Goal: Task Accomplishment & Management: Manage account settings

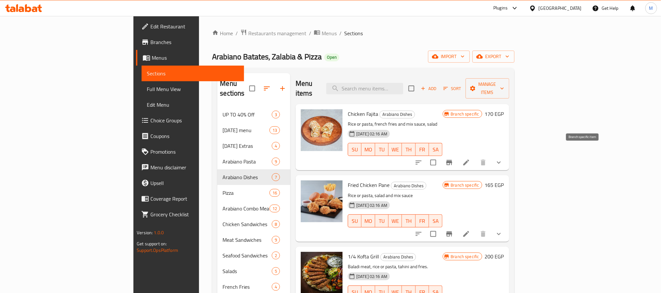
click at [453, 159] on icon "Branch-specific-item" at bounding box center [449, 163] width 8 height 8
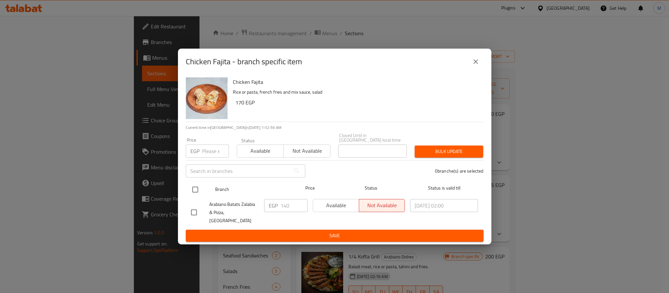
click at [196, 194] on input "checkbox" at bounding box center [195, 190] width 14 height 14
checkbox input "true"
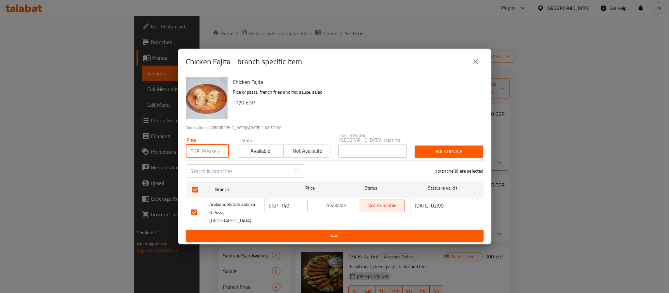
click at [210, 156] on input "number" at bounding box center [215, 151] width 27 height 13
type input "170"
click at [444, 151] on span "Bulk update" at bounding box center [449, 152] width 58 height 8
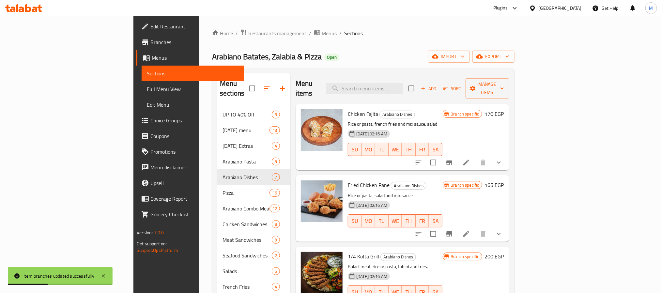
click at [453, 230] on icon "Branch-specific-item" at bounding box center [449, 234] width 8 height 8
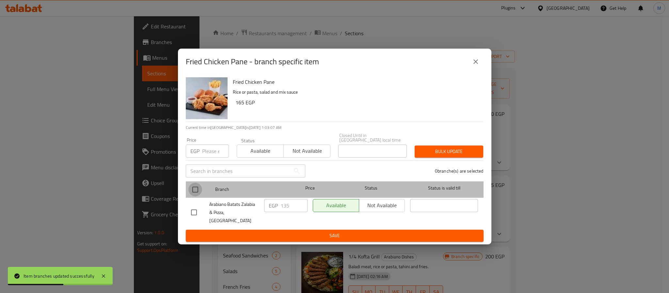
click at [193, 191] on input "checkbox" at bounding box center [195, 190] width 14 height 14
checkbox input "true"
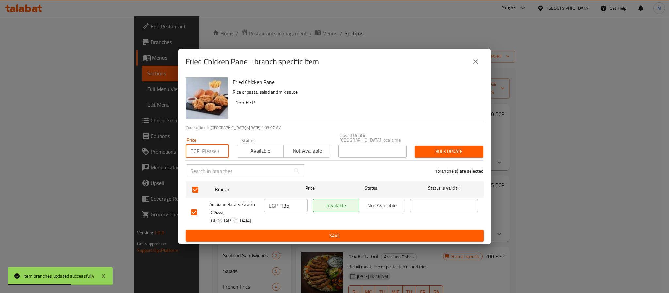
click at [214, 151] on input "number" at bounding box center [215, 151] width 27 height 13
type input "165"
click at [469, 156] on span "Bulk update" at bounding box center [449, 152] width 58 height 8
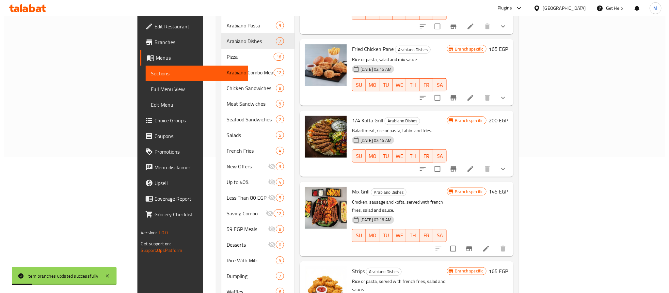
scroll to position [196, 0]
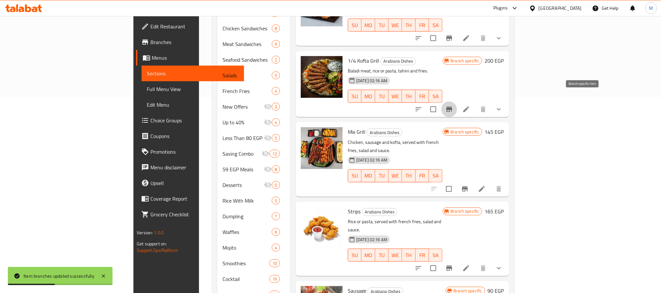
click at [453, 105] on icon "Branch-specific-item" at bounding box center [449, 109] width 8 height 8
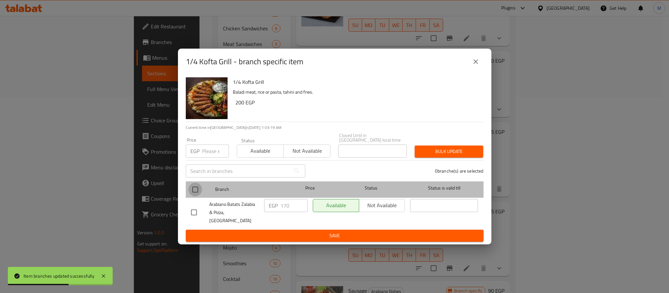
click at [195, 190] on input "checkbox" at bounding box center [195, 190] width 14 height 14
checkbox input "true"
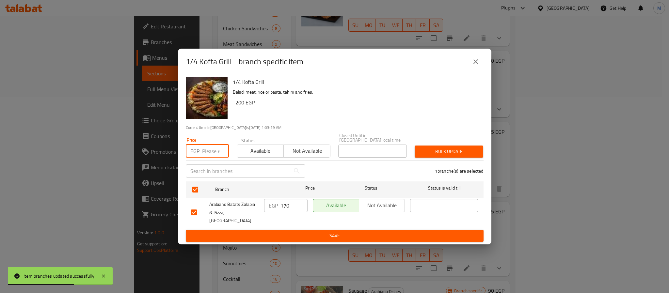
click at [211, 157] on input "number" at bounding box center [215, 151] width 27 height 13
type input "200"
click at [438, 156] on span "Bulk update" at bounding box center [449, 152] width 58 height 8
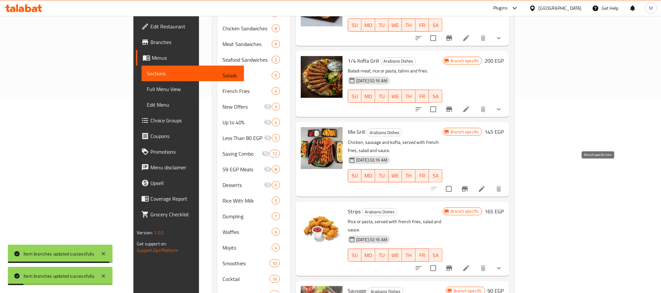
click at [468, 186] on icon "Branch-specific-item" at bounding box center [465, 188] width 6 height 5
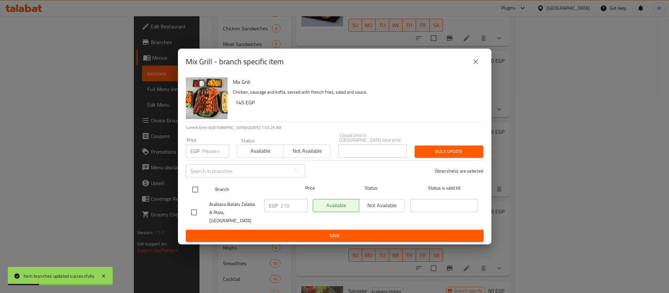
click at [191, 192] on input "checkbox" at bounding box center [195, 190] width 14 height 14
checkbox input "true"
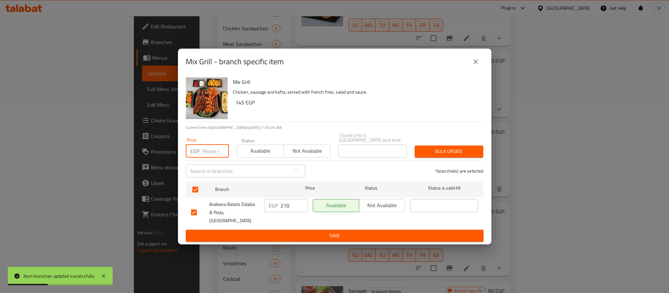
click at [205, 150] on input "number" at bounding box center [215, 151] width 27 height 13
type input "265"
click at [433, 152] on span "Bulk update" at bounding box center [449, 152] width 58 height 8
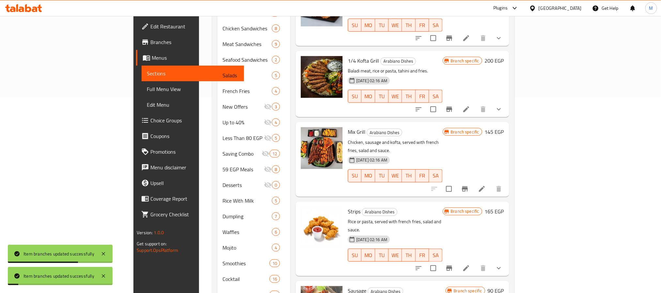
click at [469, 185] on icon "Branch-specific-item" at bounding box center [465, 189] width 8 height 8
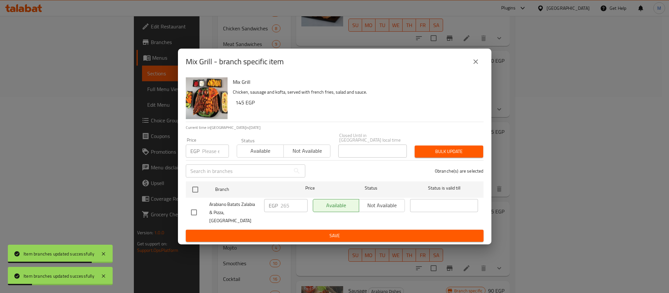
click at [481, 66] on button "close" at bounding box center [476, 62] width 16 height 16
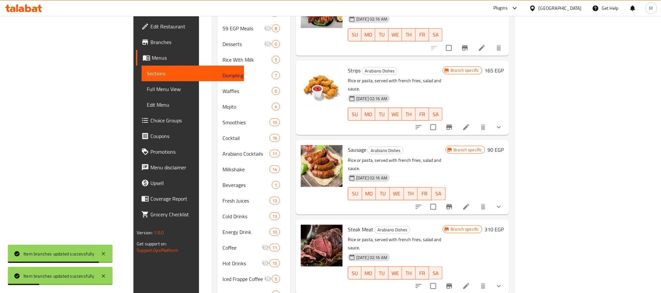
scroll to position [343, 0]
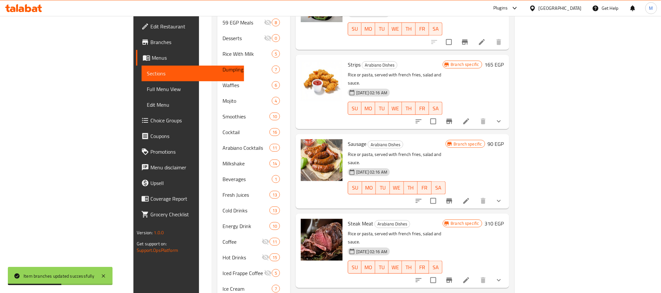
click at [453, 117] on icon "Branch-specific-item" at bounding box center [449, 121] width 8 height 8
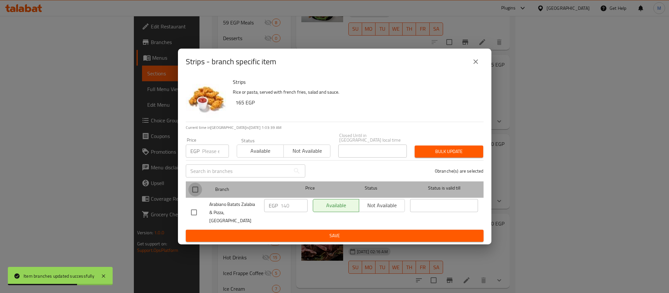
drag, startPoint x: 200, startPoint y: 192, endPoint x: 208, endPoint y: 172, distance: 21.3
click at [201, 192] on input "checkbox" at bounding box center [195, 190] width 14 height 14
checkbox input "true"
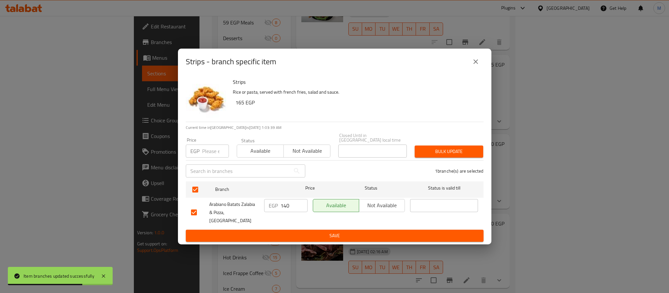
click at [210, 158] on input "number" at bounding box center [215, 151] width 27 height 13
type input "165"
click at [460, 147] on button "Bulk update" at bounding box center [448, 152] width 69 height 12
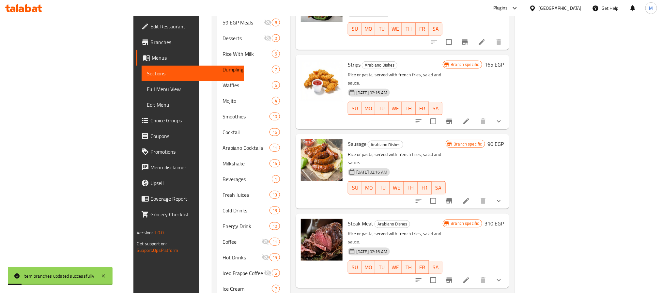
click at [453, 197] on icon "Branch-specific-item" at bounding box center [449, 201] width 8 height 8
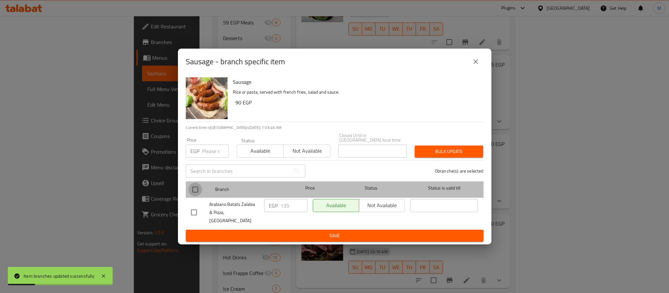
click at [197, 191] on input "checkbox" at bounding box center [195, 190] width 14 height 14
checkbox input "true"
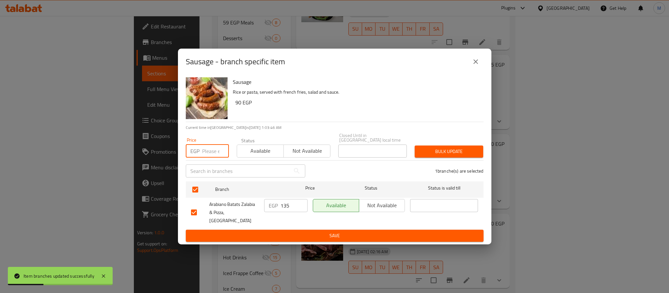
click at [205, 154] on input "number" at bounding box center [215, 151] width 27 height 13
type input "175"
click at [433, 150] on span "Bulk update" at bounding box center [449, 152] width 58 height 8
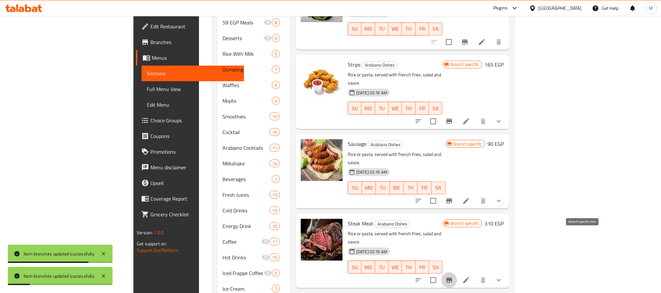
click at [453, 276] on icon "Branch-specific-item" at bounding box center [449, 280] width 8 height 8
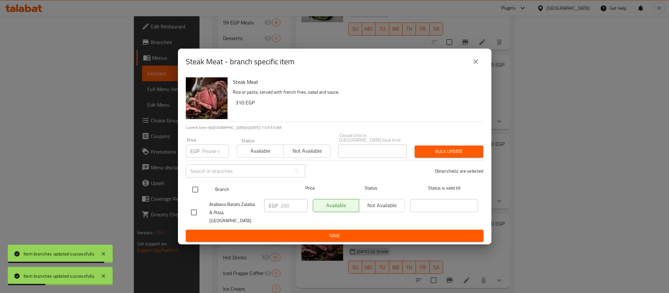
click at [195, 192] on input "checkbox" at bounding box center [195, 190] width 14 height 14
checkbox input "true"
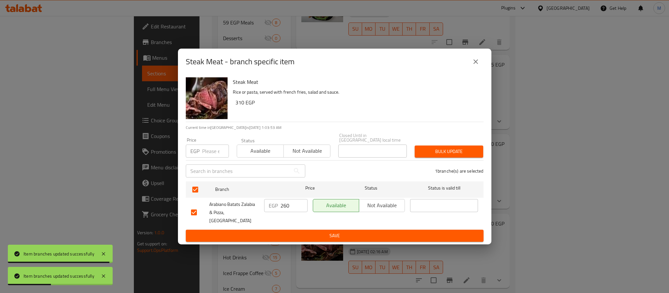
click at [200, 148] on div "EGP Price" at bounding box center [207, 151] width 43 height 13
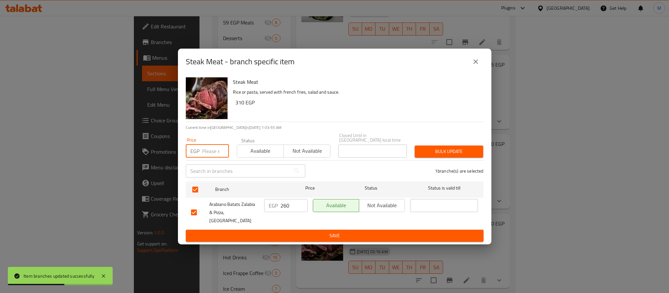
click at [206, 150] on input "number" at bounding box center [215, 151] width 27 height 13
type input "310"
click at [454, 158] on button "Bulk update" at bounding box center [448, 152] width 69 height 12
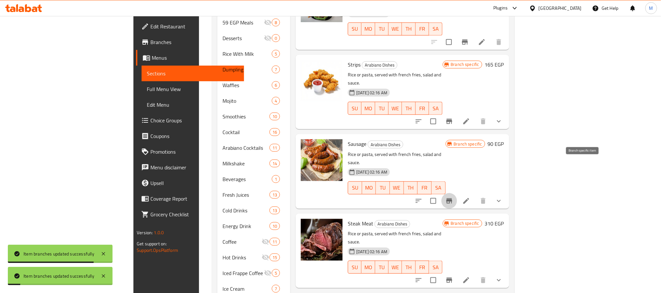
click at [452, 198] on icon "Branch-specific-item" at bounding box center [449, 200] width 6 height 5
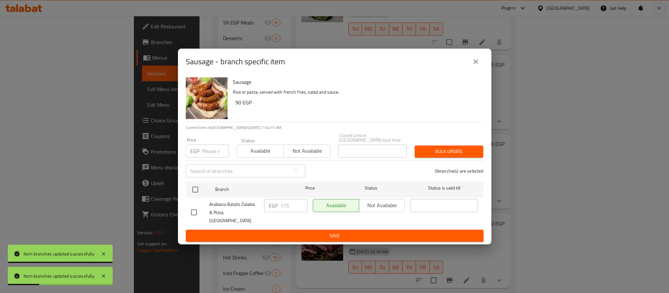
click at [478, 65] on icon "close" at bounding box center [476, 62] width 8 height 8
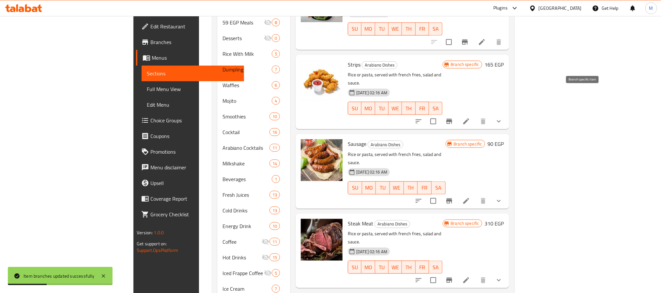
click at [453, 117] on icon "Branch-specific-item" at bounding box center [449, 121] width 8 height 8
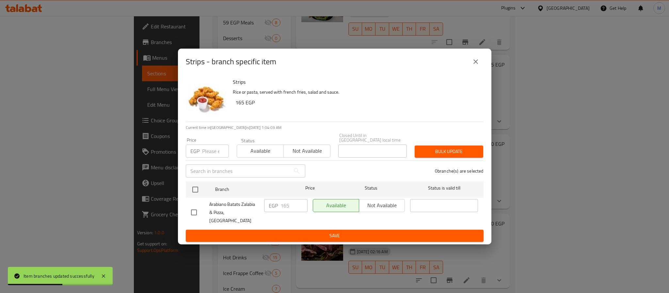
click at [476, 66] on icon "close" at bounding box center [476, 62] width 8 height 8
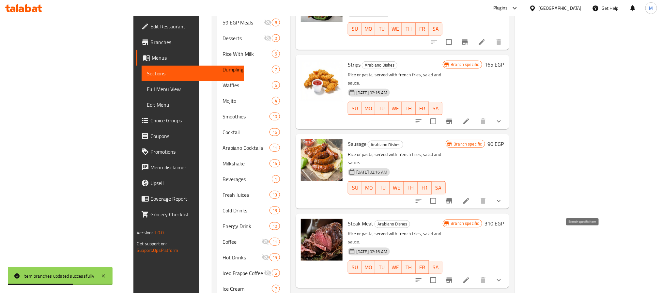
click at [453, 276] on icon "Branch-specific-item" at bounding box center [449, 280] width 8 height 8
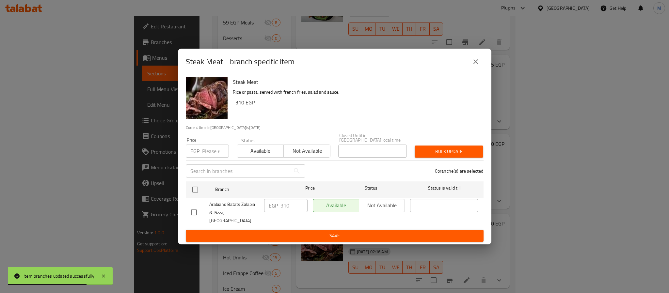
click at [472, 64] on icon "close" at bounding box center [476, 62] width 8 height 8
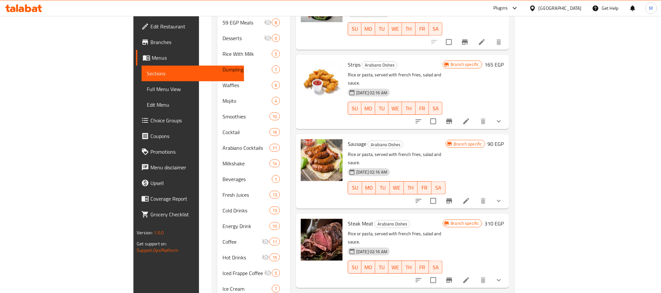
click at [432, 268] on div "Menu items Add Sort Manage items Chicken Fajita Arabiano Dishes Rice or pasta, …" at bounding box center [399, 30] width 219 height 600
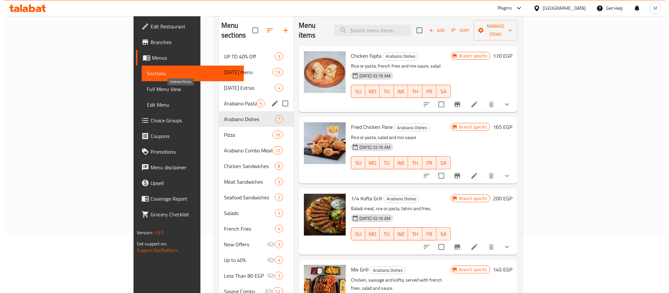
scroll to position [49, 0]
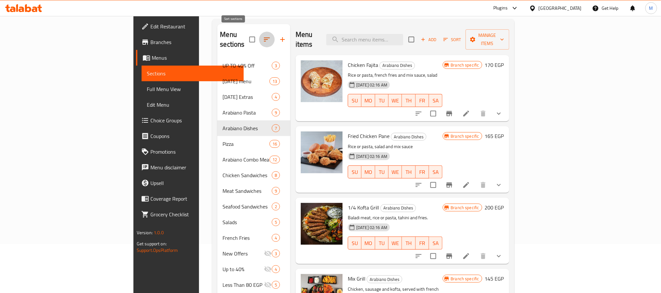
click at [263, 36] on icon "button" at bounding box center [267, 40] width 8 height 8
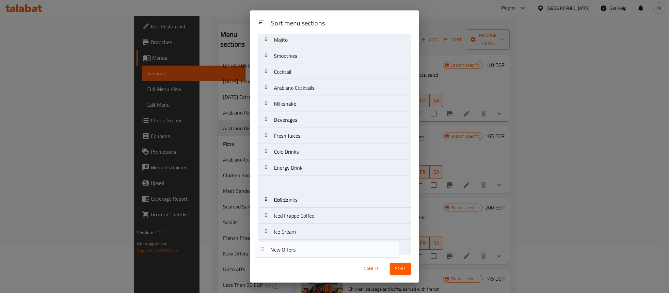
scroll to position [382, 0]
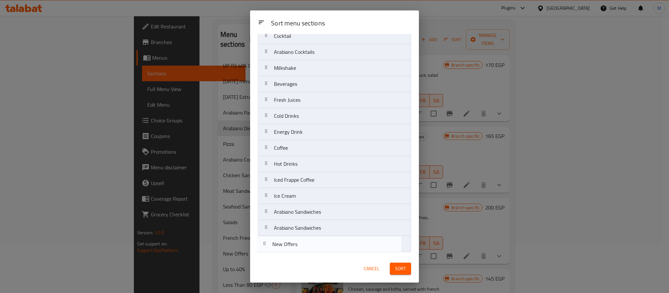
drag, startPoint x: 321, startPoint y: 109, endPoint x: 319, endPoint y: 247, distance: 138.0
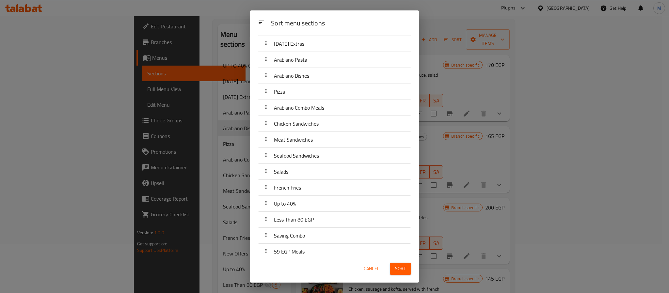
scroll to position [98, 0]
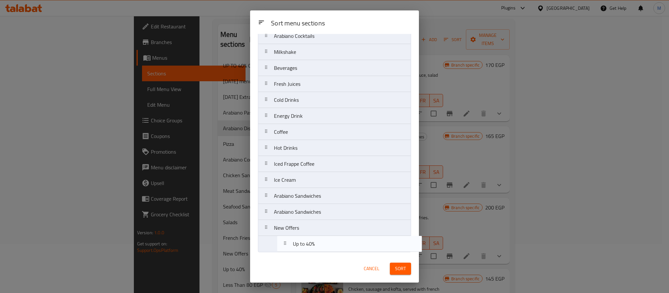
drag, startPoint x: 322, startPoint y: 156, endPoint x: 341, endPoint y: 245, distance: 91.0
drag, startPoint x: 328, startPoint y: 179, endPoint x: 326, endPoint y: 249, distance: 69.5
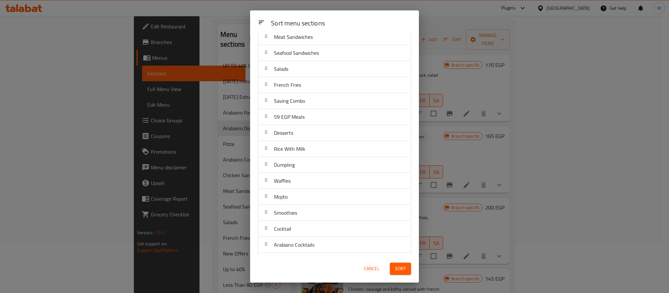
scroll to position [137, 0]
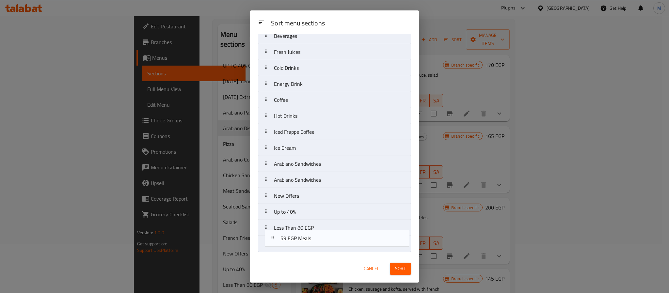
drag, startPoint x: 323, startPoint y: 134, endPoint x: 329, endPoint y: 243, distance: 108.8
drag, startPoint x: 314, startPoint y: 125, endPoint x: 324, endPoint y: 253, distance: 128.4
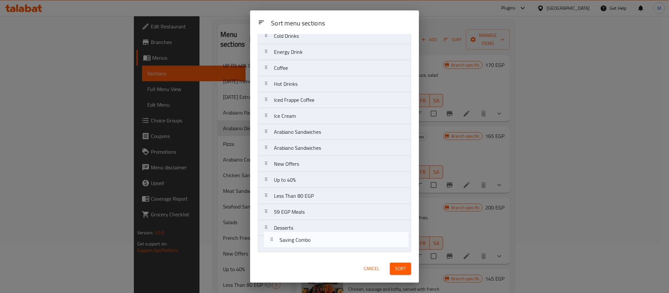
drag, startPoint x: 329, startPoint y: 109, endPoint x: 334, endPoint y: 243, distance: 134.2
drag, startPoint x: 334, startPoint y: 244, endPoint x: 334, endPoint y: 227, distance: 16.3
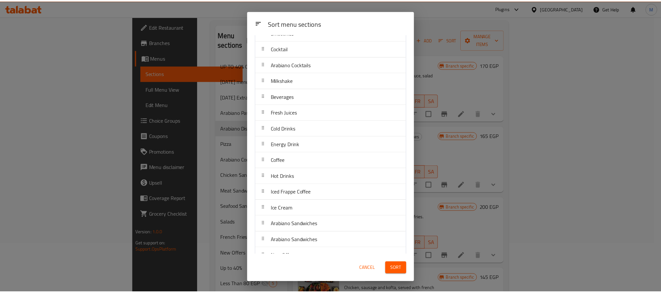
scroll to position [284, 0]
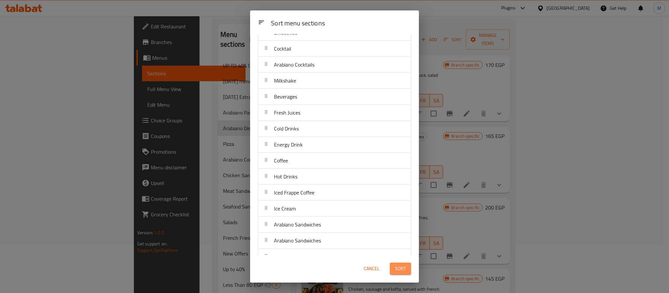
click at [398, 265] on span "Sort" at bounding box center [400, 269] width 11 height 8
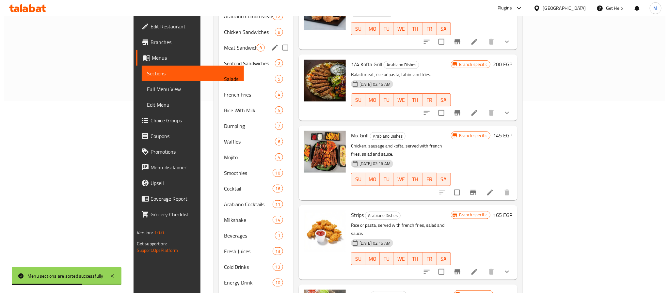
scroll to position [0, 0]
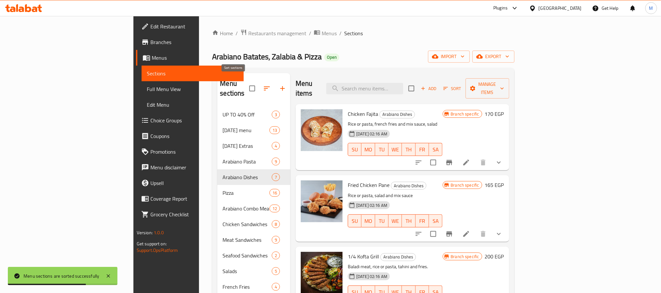
click at [263, 85] on icon "button" at bounding box center [267, 89] width 8 height 8
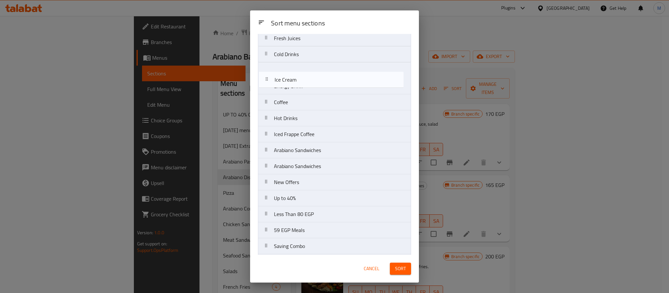
scroll to position [354, 0]
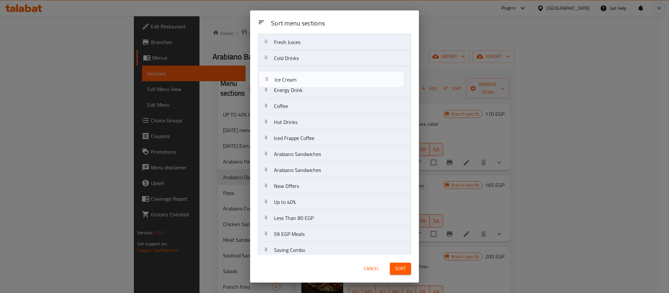
drag, startPoint x: 304, startPoint y: 119, endPoint x: 305, endPoint y: 80, distance: 38.5
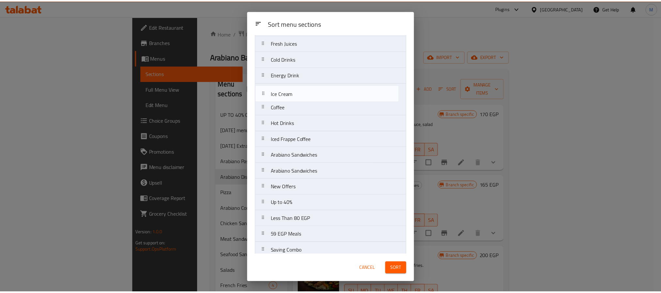
scroll to position [353, 0]
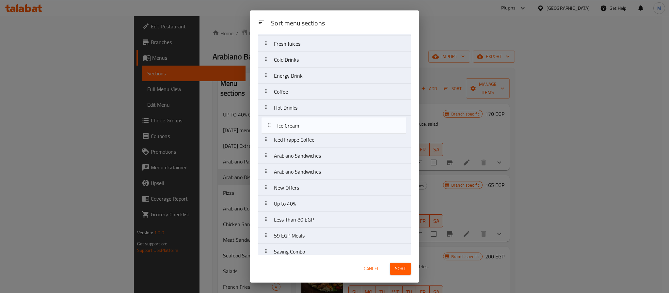
drag, startPoint x: 309, startPoint y: 83, endPoint x: 313, endPoint y: 134, distance: 51.1
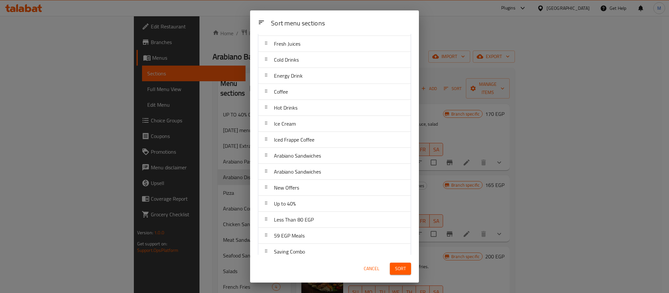
click at [405, 268] on span "Sort" at bounding box center [400, 269] width 11 height 8
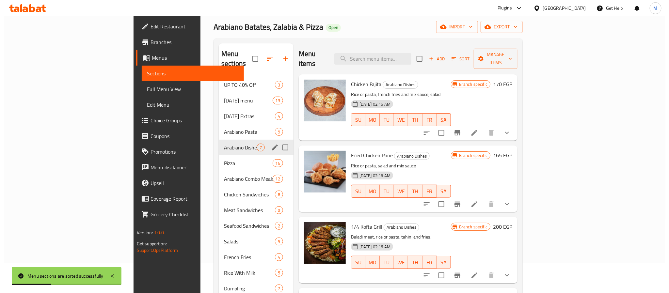
scroll to position [0, 0]
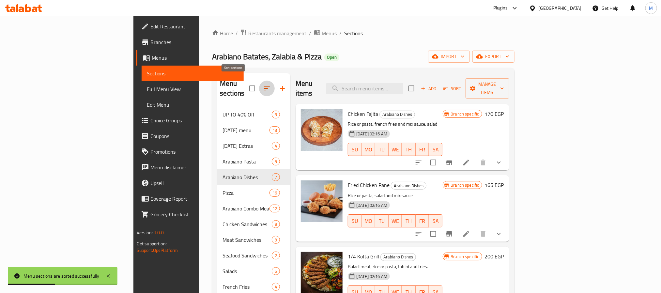
click at [263, 86] on icon "button" at bounding box center [267, 89] width 8 height 8
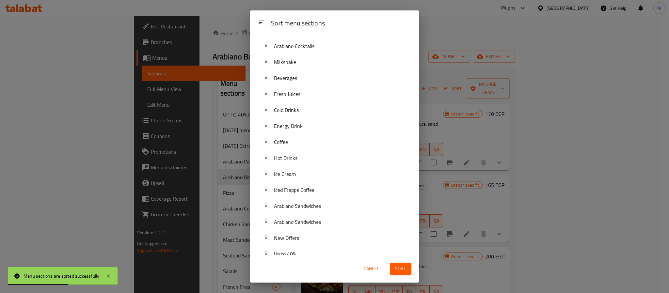
scroll to position [382, 0]
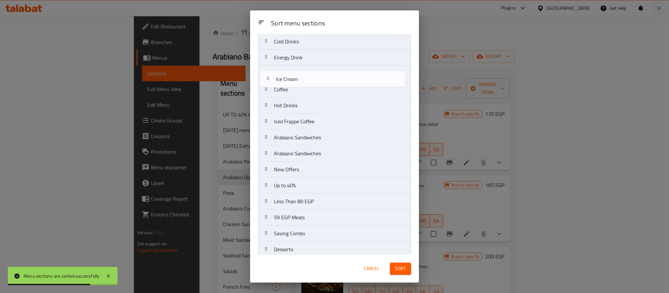
drag, startPoint x: 309, startPoint y: 102, endPoint x: 310, endPoint y: 80, distance: 21.6
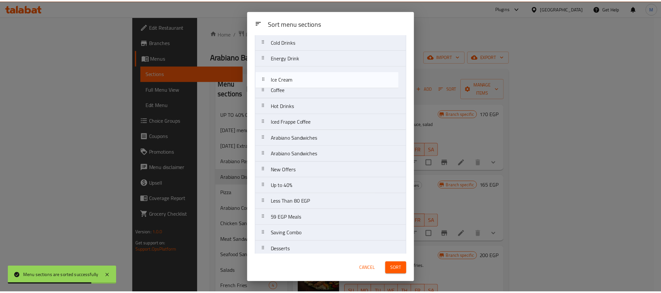
scroll to position [369, 0]
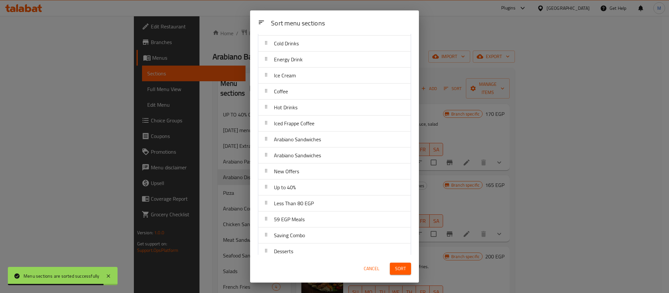
click at [406, 267] on button "Sort" at bounding box center [400, 269] width 21 height 12
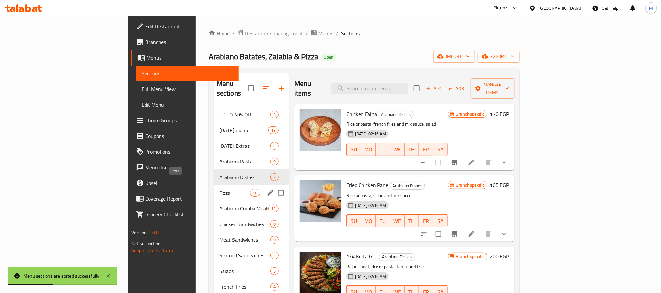
click at [219, 189] on span "Pizza" at bounding box center [234, 193] width 31 height 8
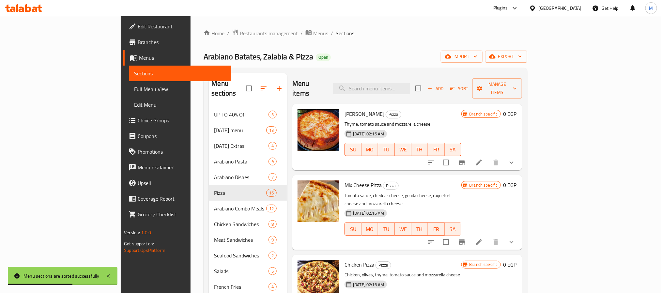
click at [516, 159] on icon "show more" at bounding box center [512, 163] width 8 height 8
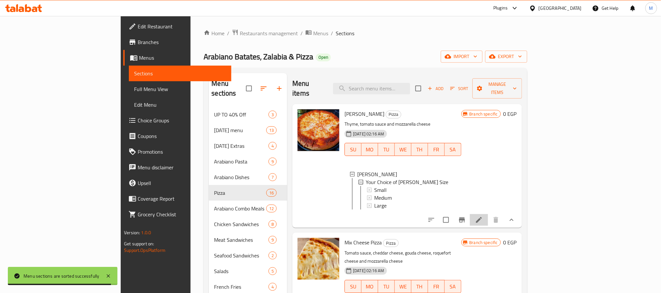
click at [488, 218] on li at bounding box center [479, 220] width 18 height 12
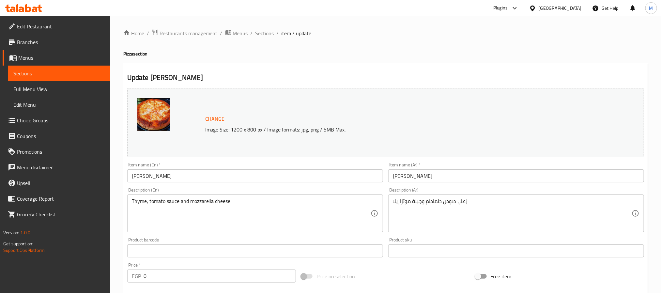
drag, startPoint x: 263, startPoint y: 31, endPoint x: 319, endPoint y: 0, distance: 64.1
click at [263, 30] on span "Sections" at bounding box center [265, 33] width 19 height 8
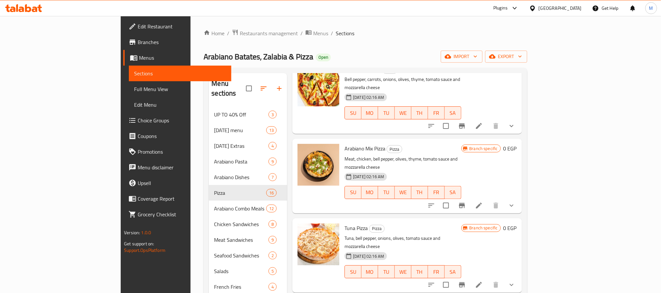
scroll to position [490, 0]
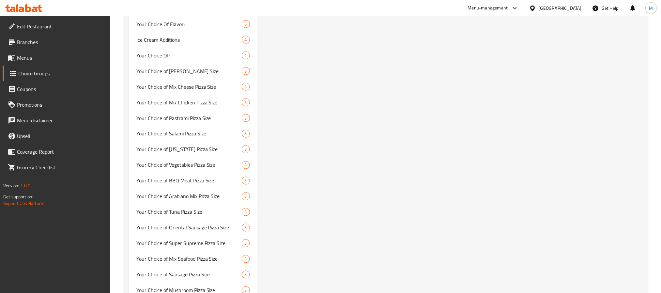
scroll to position [538, 0]
drag, startPoint x: 189, startPoint y: 70, endPoint x: 193, endPoint y: 71, distance: 3.7
click at [189, 70] on span "Your Choice of [PERSON_NAME] Size" at bounding box center [179, 70] width 86 height 8
type input "Your Choice of [PERSON_NAME] Size"
type input "اختيارك من حجم بيتزا مارجريتا"
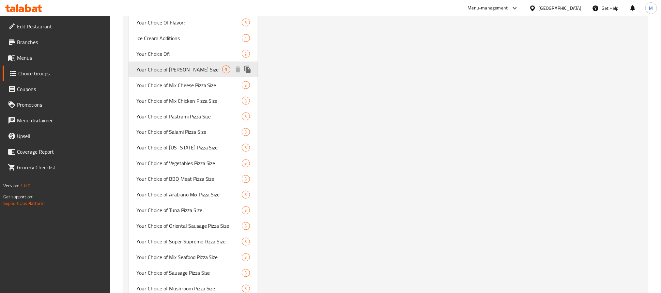
type input "1"
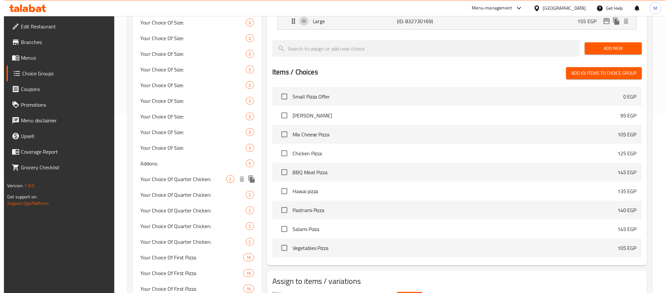
scroll to position [0, 0]
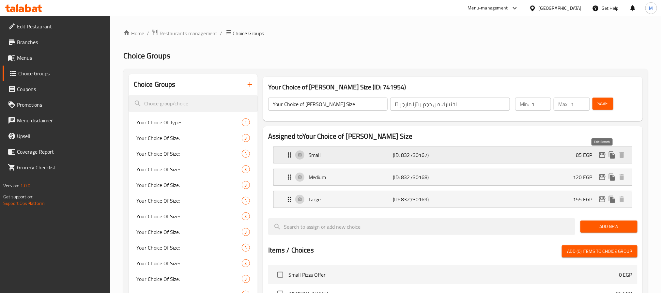
click at [601, 153] on icon "edit" at bounding box center [602, 155] width 8 height 8
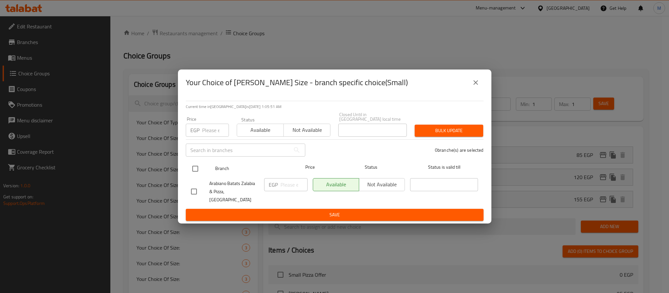
click at [194, 170] on input "checkbox" at bounding box center [195, 169] width 14 height 14
checkbox input "true"
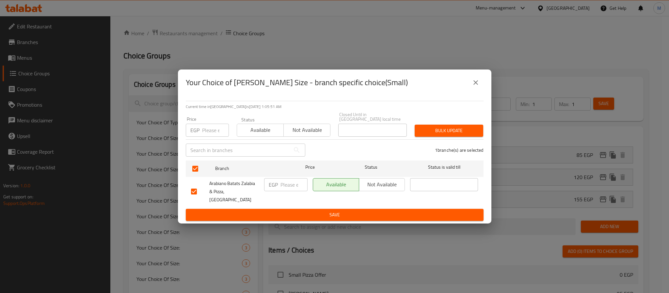
click at [213, 131] on input "number" at bounding box center [215, 130] width 27 height 13
type input "95"
click at [430, 133] on span "Bulk update" at bounding box center [449, 131] width 58 height 8
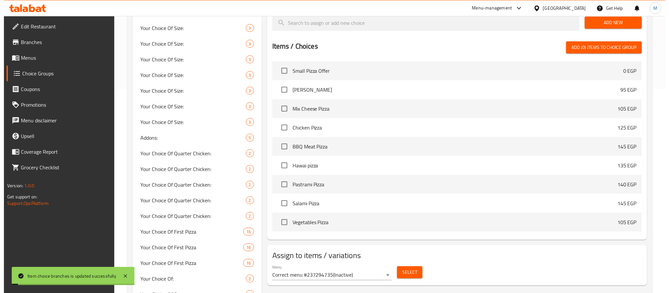
scroll to position [32, 0]
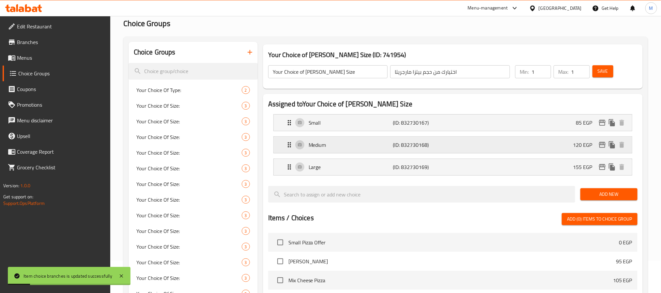
click at [601, 145] on icon "edit" at bounding box center [602, 145] width 8 height 8
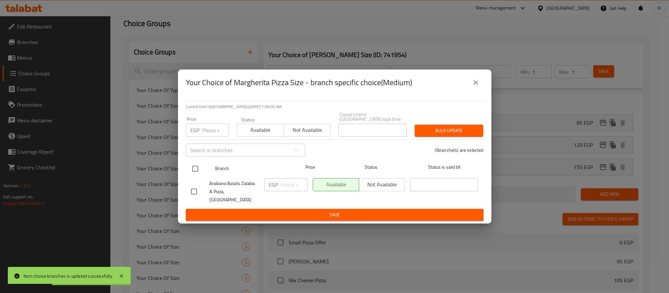
click at [194, 172] on input "checkbox" at bounding box center [195, 169] width 14 height 14
checkbox input "true"
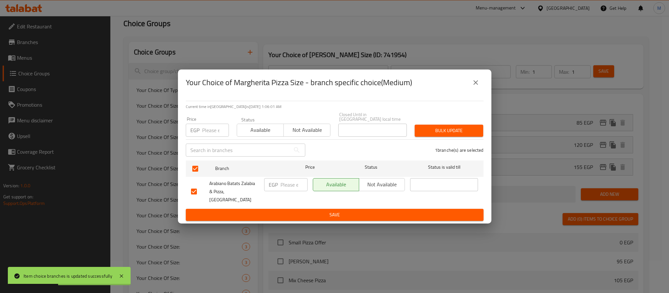
click at [204, 132] on input "number" at bounding box center [215, 130] width 27 height 13
type input "130"
click at [445, 126] on button "Bulk update" at bounding box center [448, 131] width 69 height 12
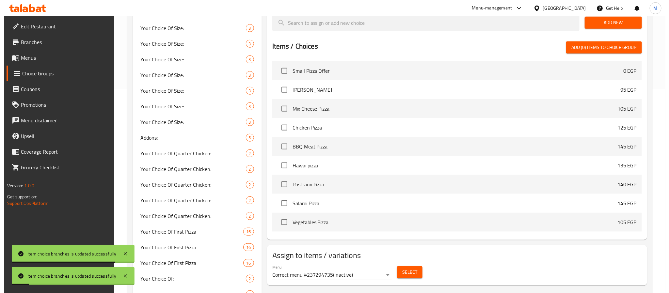
scroll to position [0, 0]
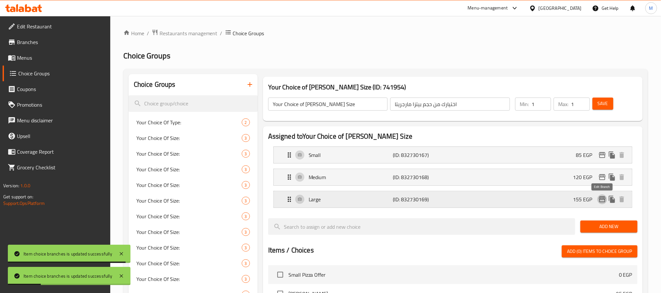
click at [604, 199] on icon "edit" at bounding box center [602, 199] width 8 height 8
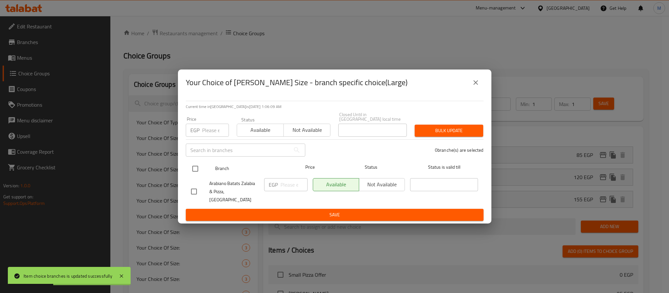
click at [193, 168] on input "checkbox" at bounding box center [195, 169] width 14 height 14
checkbox input "true"
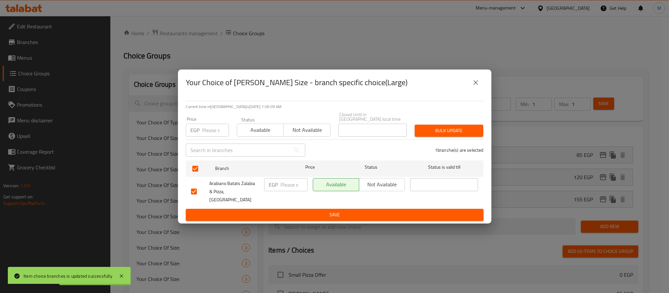
click at [209, 133] on input "number" at bounding box center [215, 130] width 27 height 13
type input "170"
click at [426, 130] on span "Bulk update" at bounding box center [449, 131] width 58 height 8
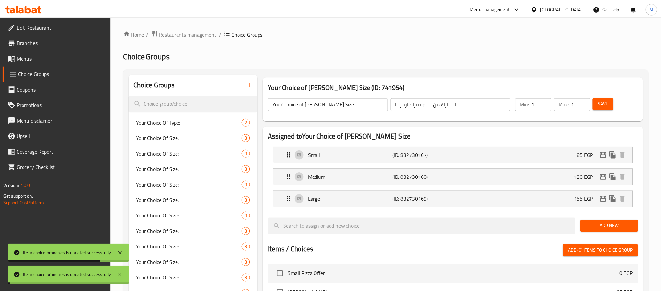
scroll to position [460, 0]
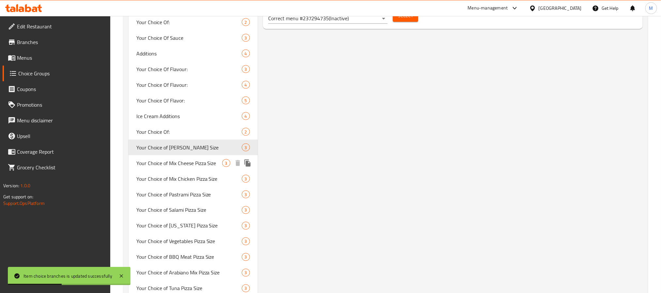
click at [192, 162] on span "Your Choice of Mix Cheese Pizza Size" at bounding box center [179, 163] width 86 height 8
type input "Your Choice of Mix Cheese Pizza Size"
type input "اختيارك من حجم بيتزا ميكس جين"
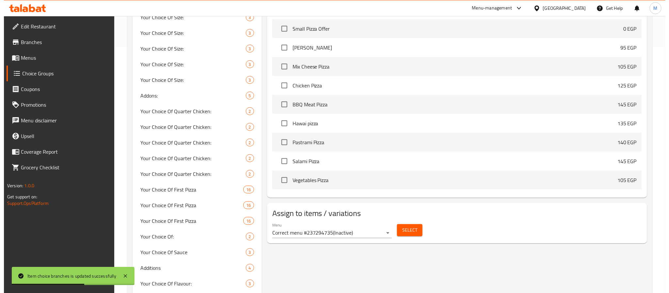
scroll to position [0, 0]
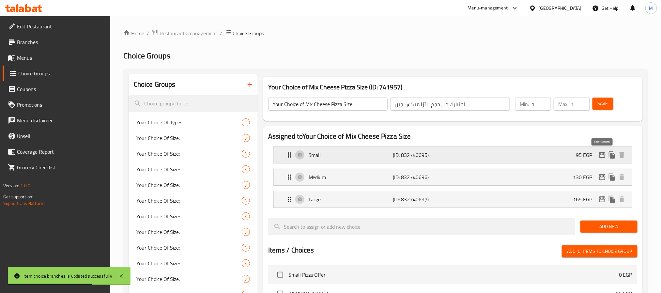
click at [602, 153] on icon "edit" at bounding box center [602, 155] width 7 height 6
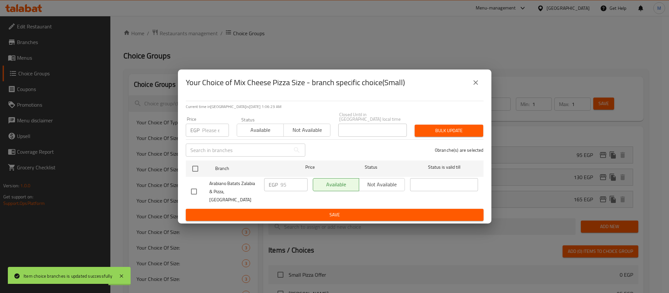
drag, startPoint x: 191, startPoint y: 173, endPoint x: 193, endPoint y: 153, distance: 20.3
click at [192, 173] on input "checkbox" at bounding box center [195, 169] width 14 height 14
checkbox input "true"
click at [201, 133] on div "EGP Price" at bounding box center [207, 130] width 43 height 13
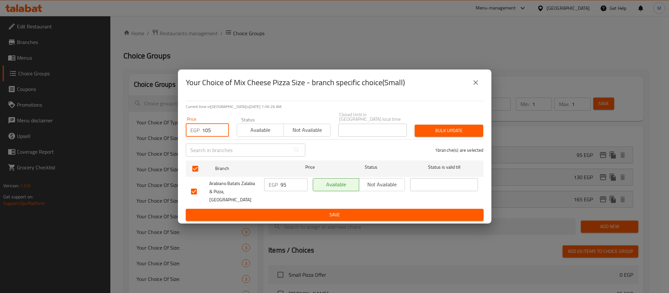
type input "105"
click at [433, 134] on span "Bulk update" at bounding box center [449, 131] width 58 height 8
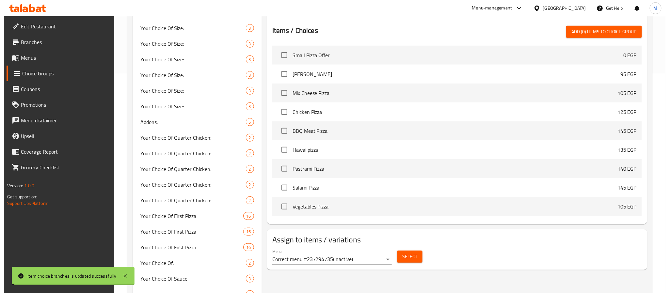
scroll to position [48, 0]
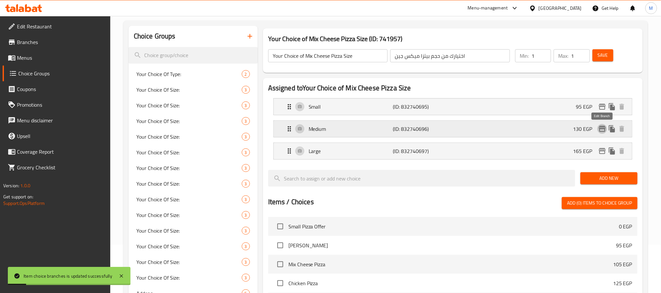
click at [601, 132] on icon "edit" at bounding box center [602, 129] width 8 height 8
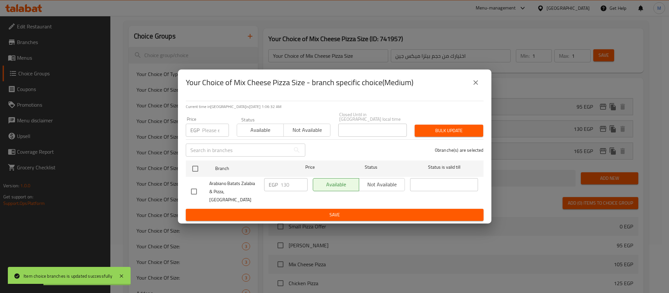
click at [194, 171] on input "checkbox" at bounding box center [195, 169] width 14 height 14
checkbox input "true"
click at [215, 130] on input "number" at bounding box center [215, 130] width 27 height 13
type input "140"
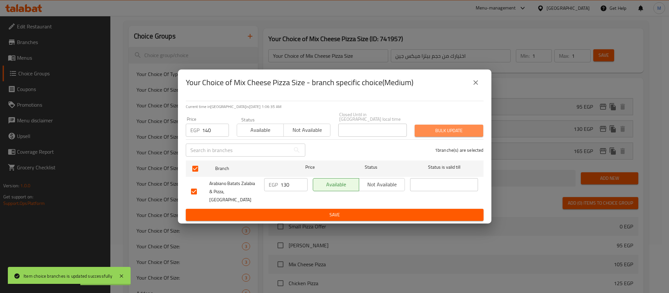
click at [451, 134] on span "Bulk update" at bounding box center [449, 131] width 58 height 8
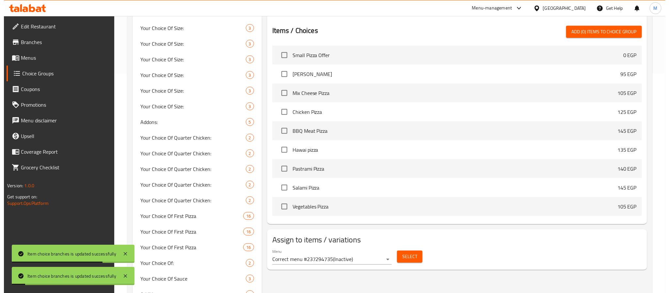
scroll to position [133, 0]
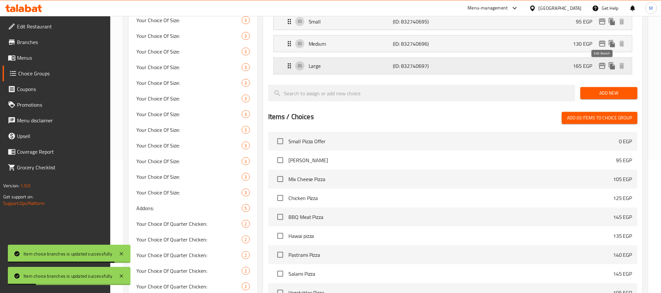
click at [603, 65] on icon "edit" at bounding box center [602, 66] width 7 height 6
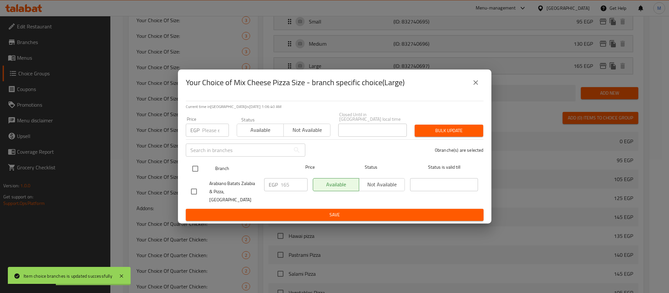
click at [196, 168] on input "checkbox" at bounding box center [195, 169] width 14 height 14
checkbox input "true"
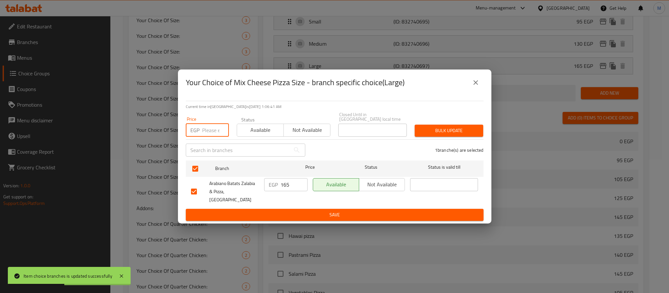
click at [211, 131] on input "number" at bounding box center [215, 130] width 27 height 13
type input "180"
click at [443, 127] on button "Bulk update" at bounding box center [448, 131] width 69 height 12
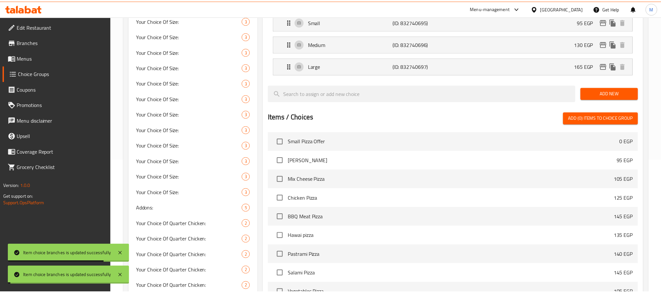
scroll to position [476, 0]
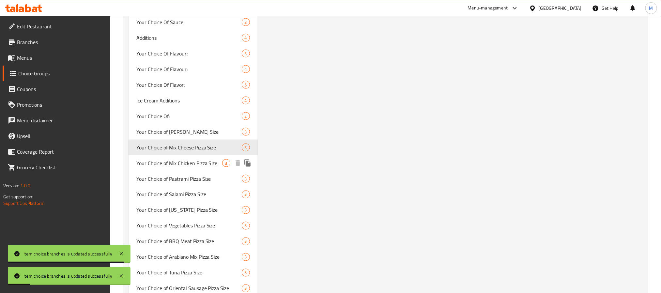
click at [179, 163] on span "Your Choice of Mix Chicken Pizza Size" at bounding box center [179, 163] width 86 height 8
type input "Your Choice of Mix Chicken Pizza Size"
type input "اختيارك من حجم بيتزا فراخ"
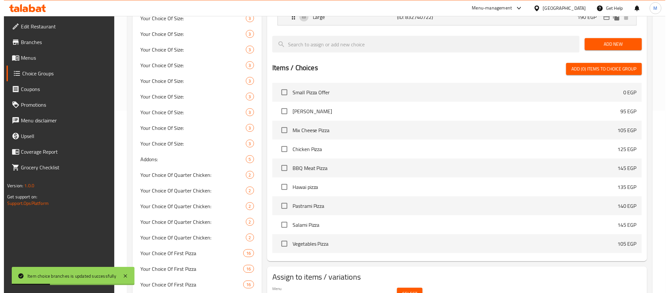
scroll to position [0, 0]
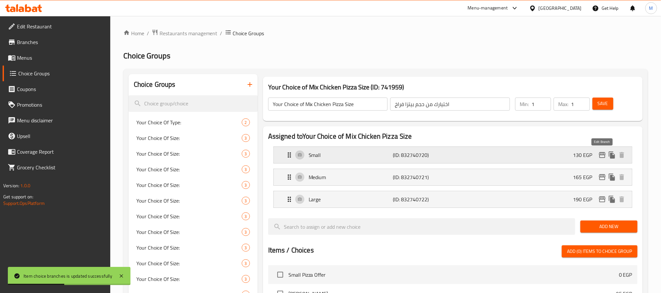
click at [603, 153] on icon "edit" at bounding box center [602, 155] width 7 height 6
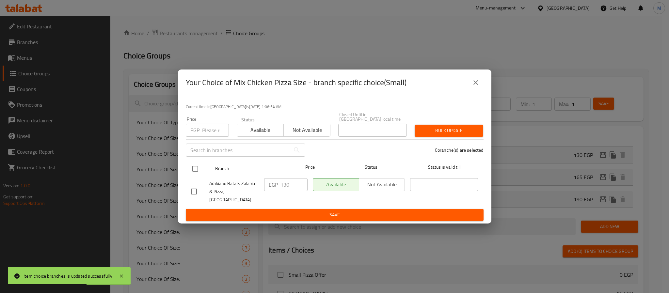
click at [188, 166] on input "checkbox" at bounding box center [195, 169] width 14 height 14
checkbox input "true"
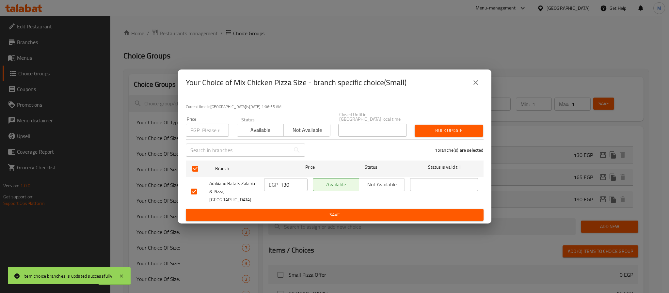
click at [200, 133] on div "EGP Price" at bounding box center [207, 130] width 43 height 13
type input "5"
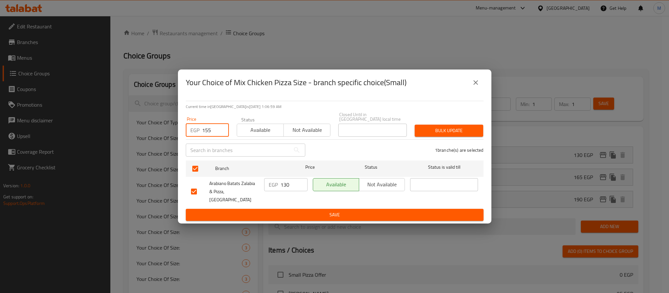
type input "155"
click at [445, 131] on span "Bulk update" at bounding box center [449, 131] width 58 height 8
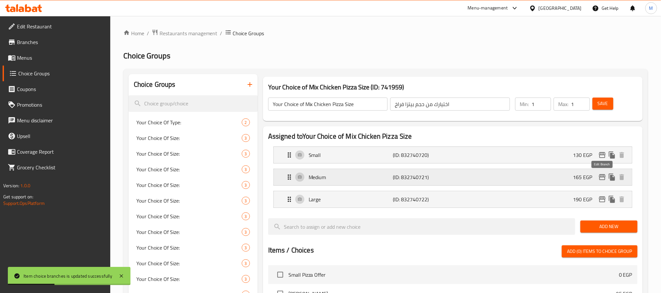
click at [604, 178] on icon "edit" at bounding box center [602, 177] width 7 height 6
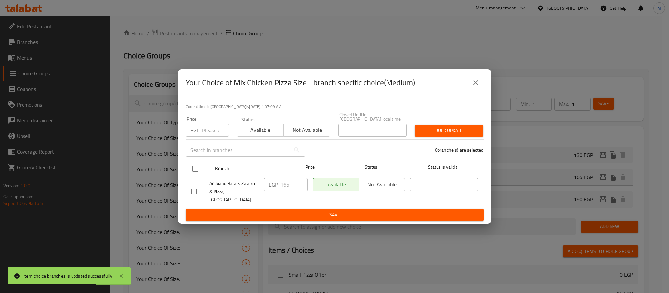
click at [194, 171] on input "checkbox" at bounding box center [195, 169] width 14 height 14
checkbox input "true"
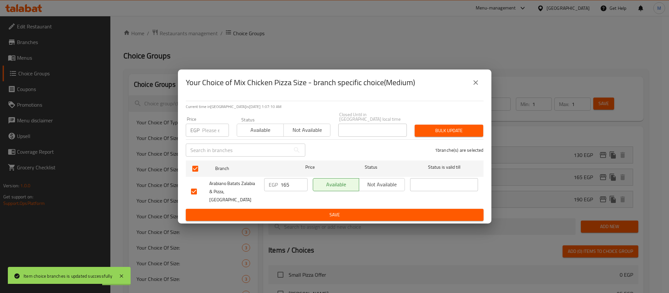
click at [211, 129] on input "number" at bounding box center [215, 130] width 27 height 13
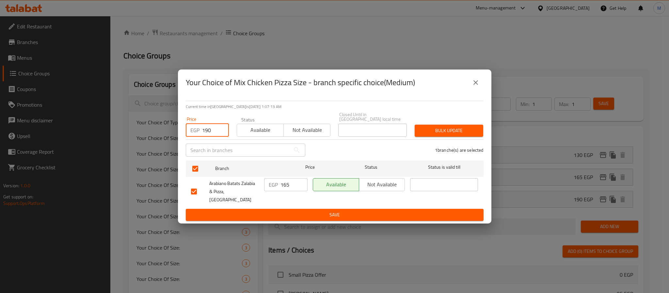
type input "190"
click at [467, 136] on button "Bulk update" at bounding box center [448, 131] width 69 height 12
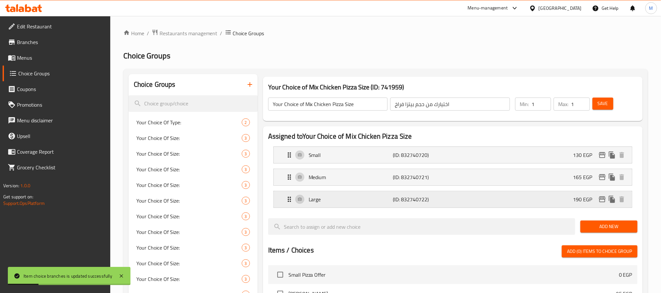
click at [601, 201] on icon "edit" at bounding box center [602, 199] width 8 height 8
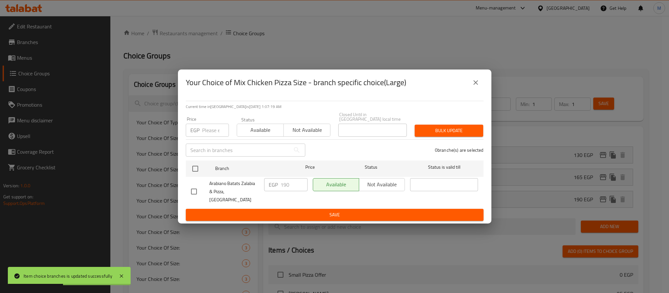
drag, startPoint x: 191, startPoint y: 168, endPoint x: 197, endPoint y: 141, distance: 27.4
click at [193, 168] on input "checkbox" at bounding box center [195, 169] width 14 height 14
checkbox input "true"
click at [207, 131] on input "number" at bounding box center [215, 130] width 27 height 13
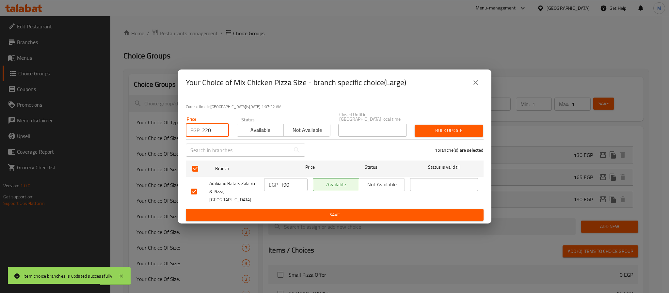
type input "220"
click at [462, 136] on button "Bulk update" at bounding box center [448, 131] width 69 height 12
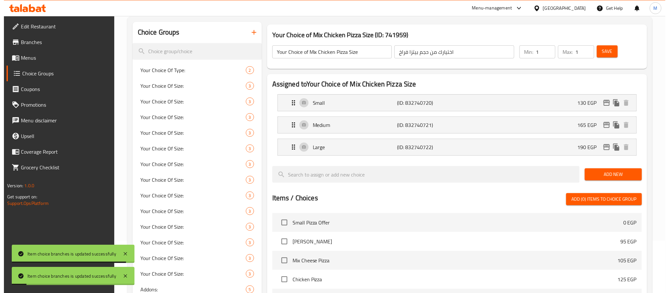
scroll to position [52, 0]
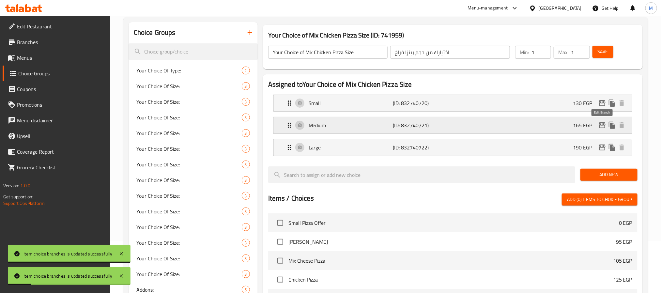
click at [604, 125] on icon "edit" at bounding box center [602, 125] width 8 height 8
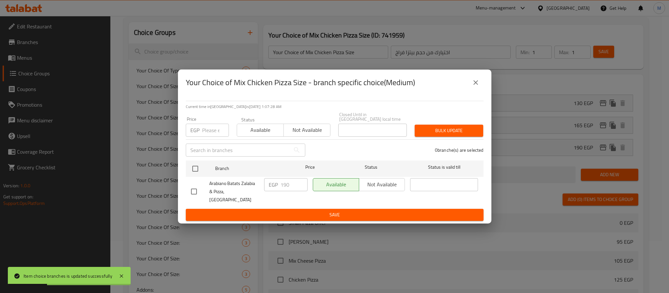
drag, startPoint x: 476, startPoint y: 87, endPoint x: 644, endPoint y: 37, distance: 174.8
click at [477, 86] on icon "close" at bounding box center [476, 83] width 8 height 8
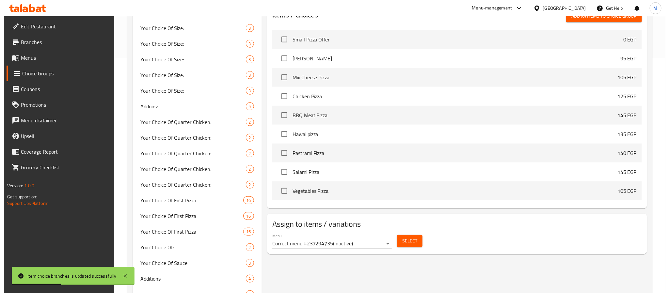
scroll to position [64, 0]
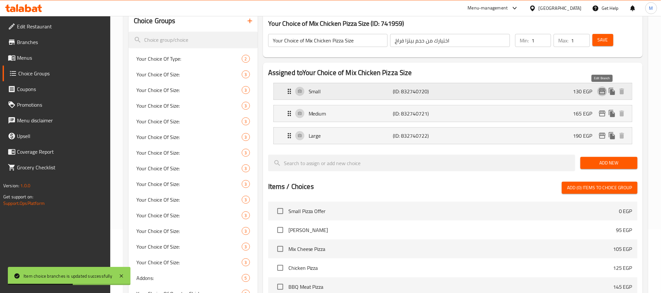
click at [600, 91] on icon "edit" at bounding box center [602, 91] width 7 height 6
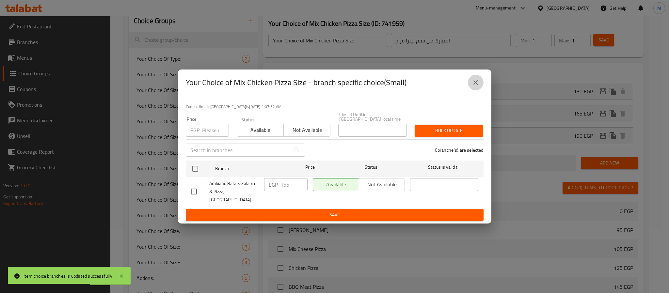
click at [473, 86] on icon "close" at bounding box center [476, 83] width 8 height 8
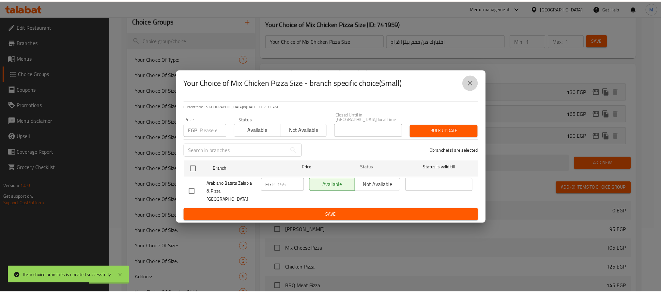
scroll to position [492, 0]
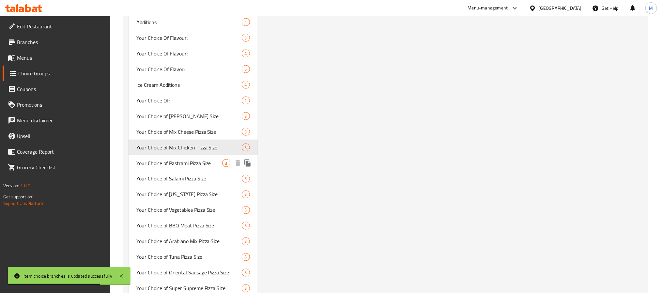
click at [195, 162] on span "Your Choice of Pastrami Pizza Size" at bounding box center [179, 163] width 86 height 8
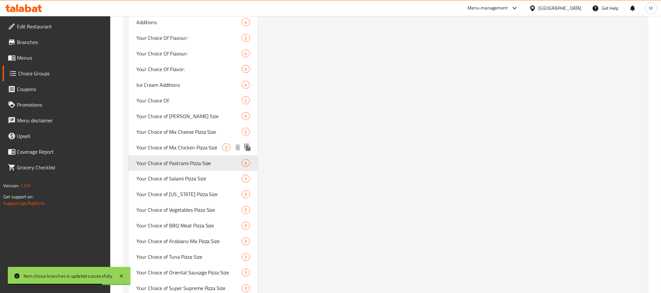
type input "Your Choice of Pastrami Pizza Size"
type input "اختيارك من حجم بيتزا بسطرمة"
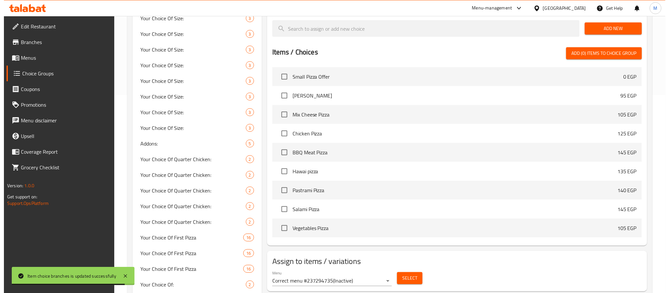
scroll to position [0, 0]
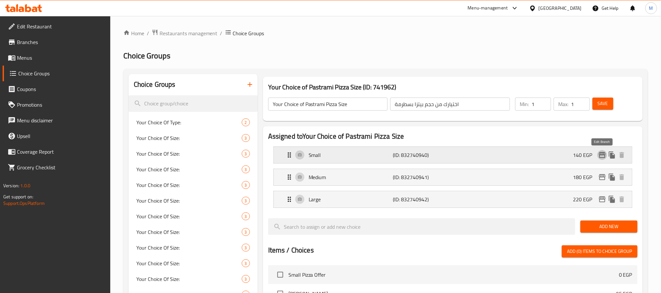
click at [602, 155] on icon "edit" at bounding box center [602, 155] width 7 height 6
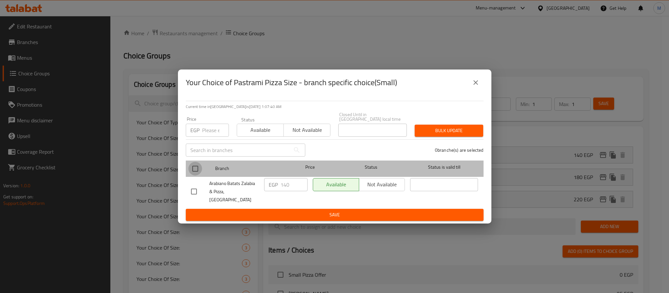
click at [192, 170] on input "checkbox" at bounding box center [195, 169] width 14 height 14
checkbox input "true"
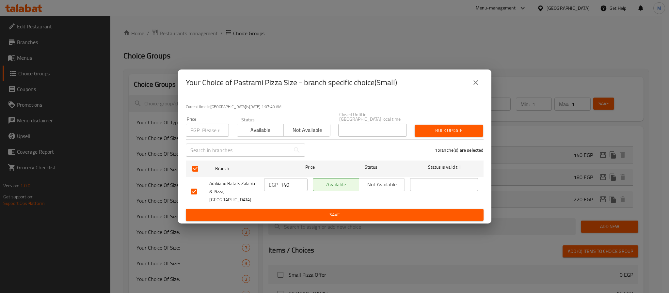
click at [208, 135] on input "number" at bounding box center [215, 130] width 27 height 13
type input "180"
click at [440, 130] on span "Bulk update" at bounding box center [449, 131] width 58 height 8
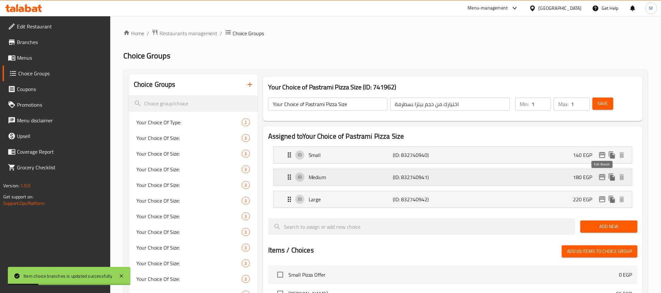
click at [600, 178] on icon "edit" at bounding box center [602, 177] width 7 height 6
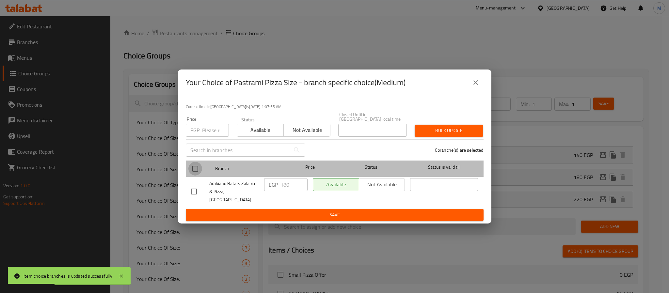
click at [190, 165] on input "checkbox" at bounding box center [195, 169] width 14 height 14
checkbox input "true"
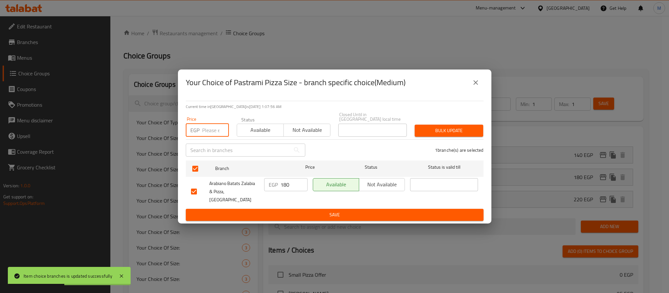
click at [204, 133] on input "number" at bounding box center [215, 130] width 27 height 13
type input "215"
click at [455, 131] on span "Bulk update" at bounding box center [449, 131] width 58 height 8
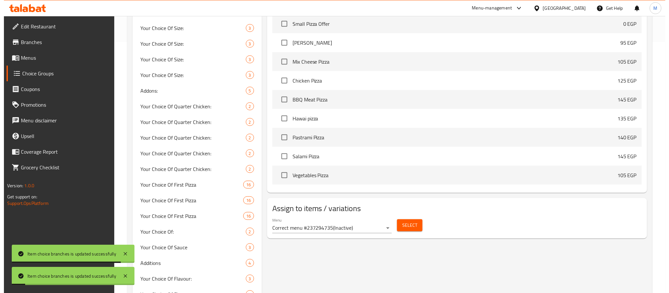
scroll to position [165, 0]
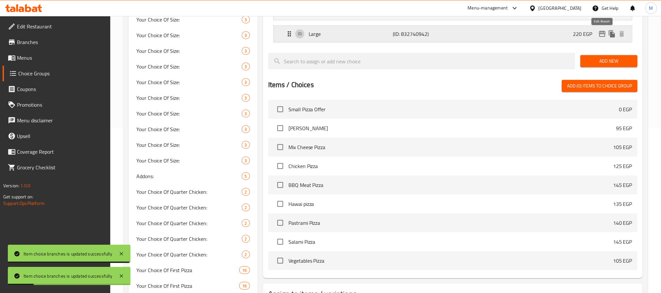
click at [600, 38] on icon "edit" at bounding box center [602, 34] width 8 height 8
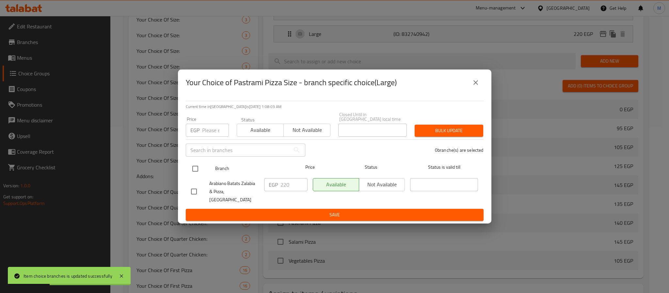
click at [197, 173] on input "checkbox" at bounding box center [195, 169] width 14 height 14
checkbox input "true"
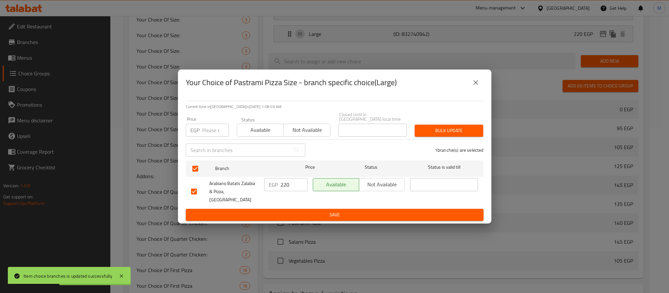
click at [206, 129] on input "number" at bounding box center [215, 130] width 27 height 13
type input "250"
click at [442, 132] on span "Bulk update" at bounding box center [449, 131] width 58 height 8
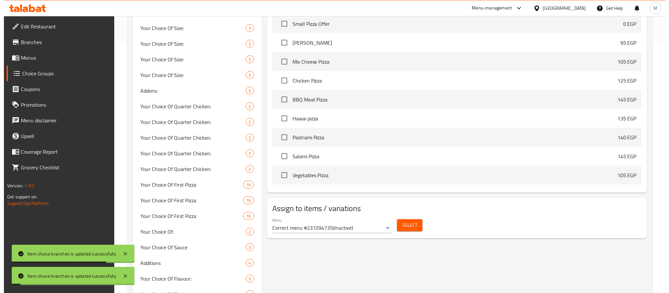
scroll to position [0, 0]
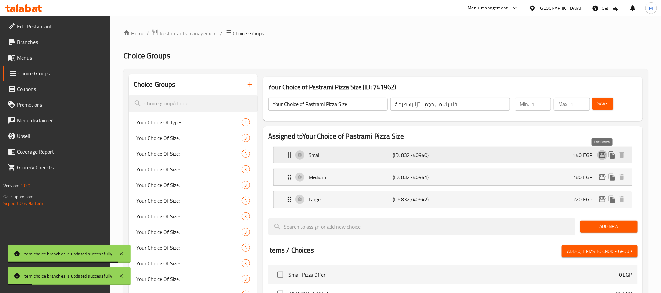
click at [601, 156] on icon "edit" at bounding box center [602, 155] width 8 height 8
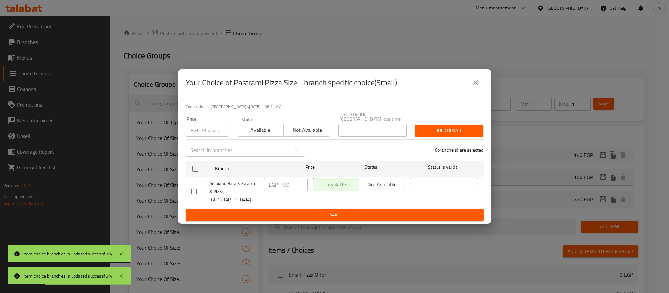
click at [476, 86] on icon "close" at bounding box center [476, 83] width 8 height 8
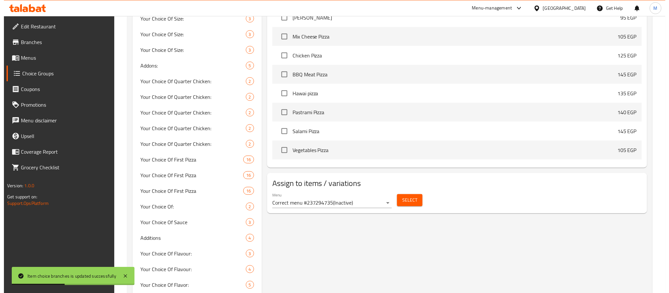
scroll to position [99, 0]
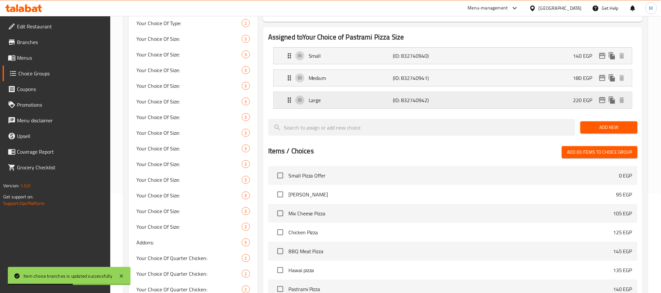
click at [599, 97] on icon "edit" at bounding box center [602, 100] width 8 height 8
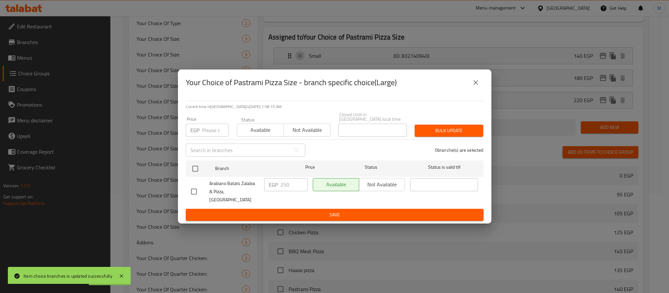
drag, startPoint x: 479, startPoint y: 86, endPoint x: 668, endPoint y: 171, distance: 207.4
click at [478, 86] on icon "close" at bounding box center [476, 83] width 8 height 8
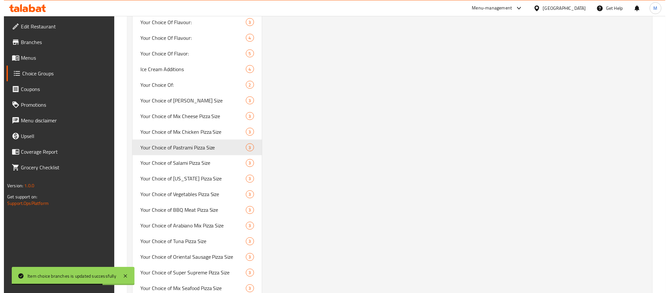
scroll to position [23, 0]
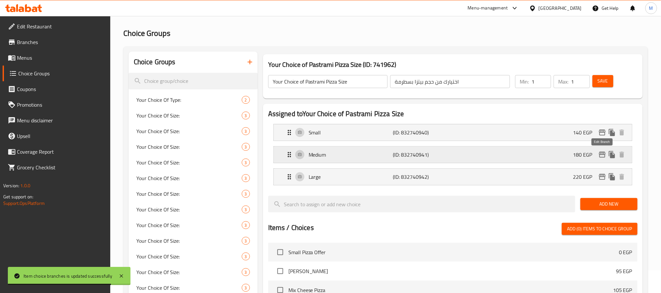
click at [602, 153] on icon "edit" at bounding box center [602, 155] width 8 height 8
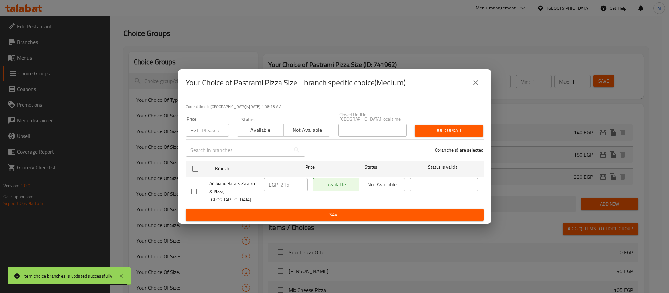
click at [476, 86] on icon "close" at bounding box center [476, 83] width 8 height 8
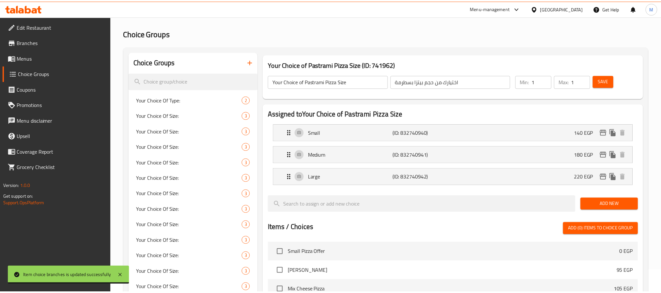
scroll to position [507, 0]
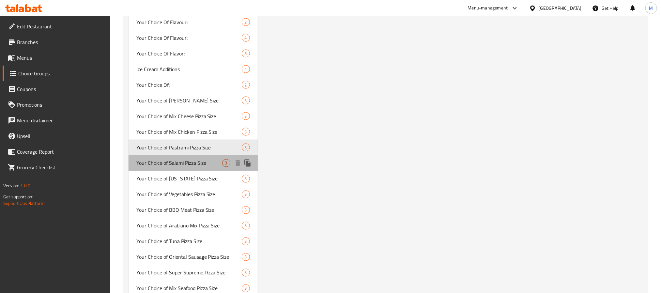
click at [175, 164] on span "Your Choice of Salami Pizza Size" at bounding box center [179, 163] width 86 height 8
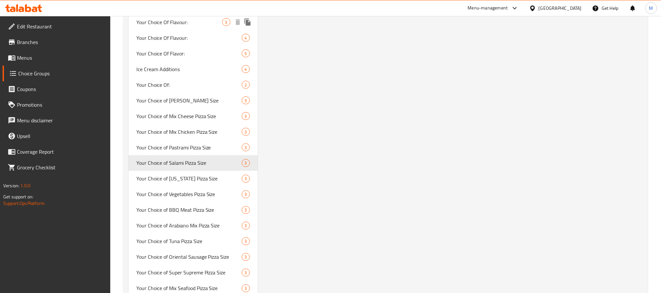
type input "Your Choice of Salami Pizza Size"
type input "اختيارك من حجم بيتزا سلامى"
click at [196, 182] on span "Your Choice of [US_STATE] Pizza Size" at bounding box center [179, 179] width 86 height 8
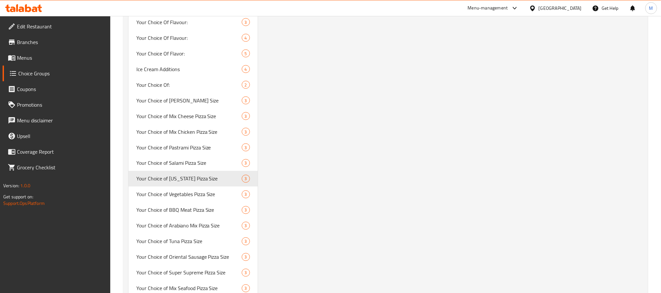
type input "Your Choice of [US_STATE] Pizza Size"
type input "اختيارك من حجم بيتزا هاواى"
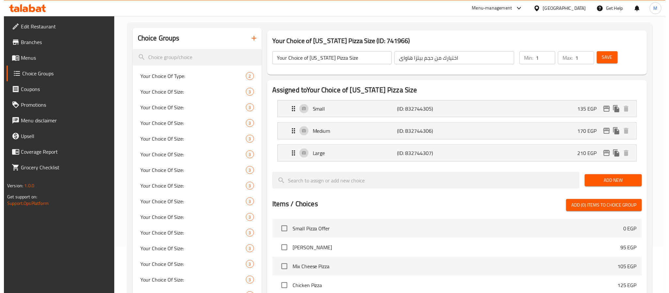
scroll to position [0, 0]
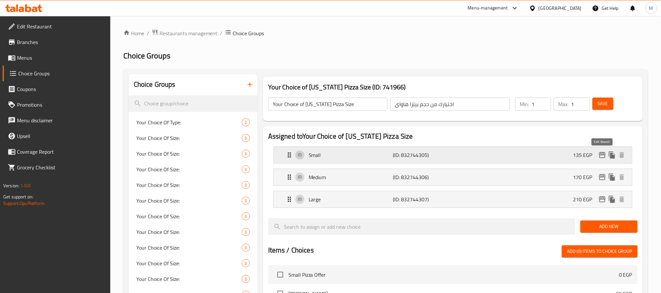
click at [601, 155] on icon "edit" at bounding box center [602, 155] width 8 height 8
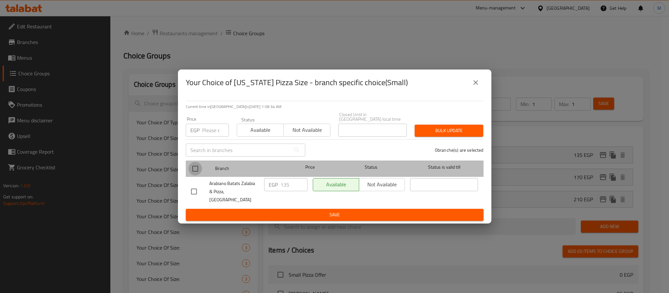
click at [200, 169] on input "checkbox" at bounding box center [195, 169] width 14 height 14
checkbox input "true"
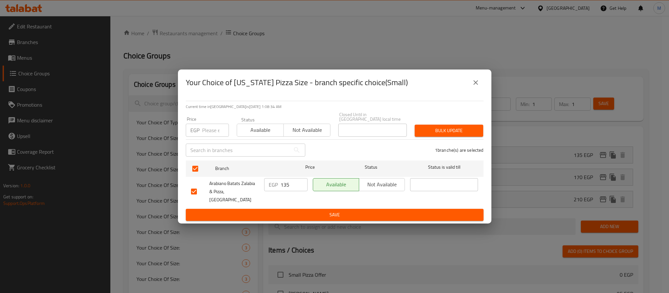
click at [214, 134] on input "number" at bounding box center [215, 130] width 27 height 13
type input "170"
click at [458, 128] on span "Bulk update" at bounding box center [449, 131] width 58 height 8
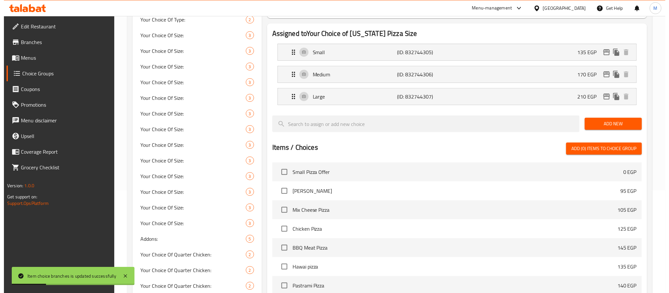
scroll to position [0, 0]
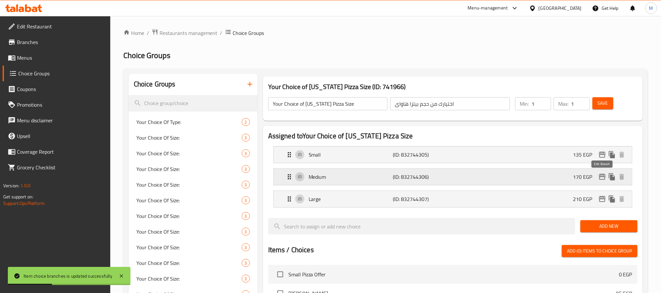
click at [603, 177] on icon "edit" at bounding box center [602, 177] width 7 height 6
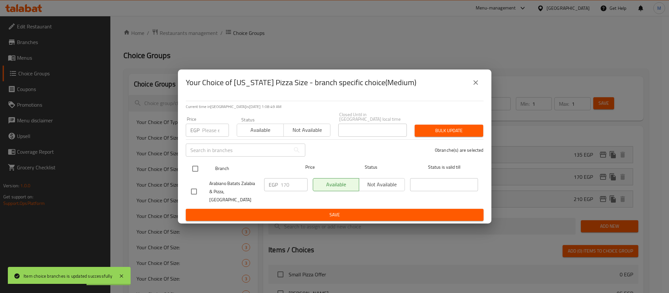
click at [193, 170] on input "checkbox" at bounding box center [195, 169] width 14 height 14
checkbox input "true"
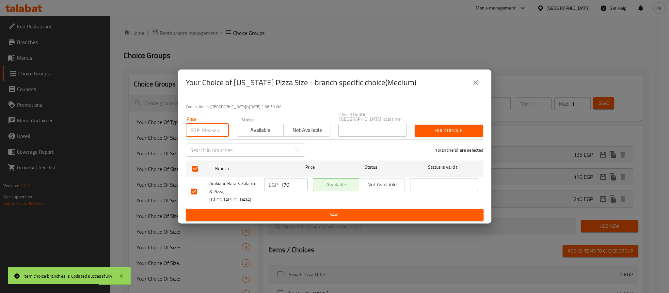
click at [209, 133] on input "number" at bounding box center [215, 130] width 27 height 13
type input "210"
click at [440, 126] on button "Bulk update" at bounding box center [448, 131] width 69 height 12
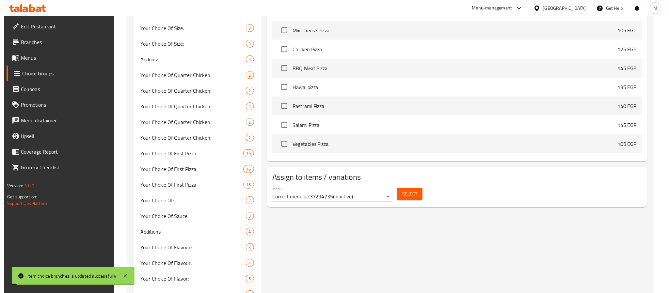
scroll to position [25, 0]
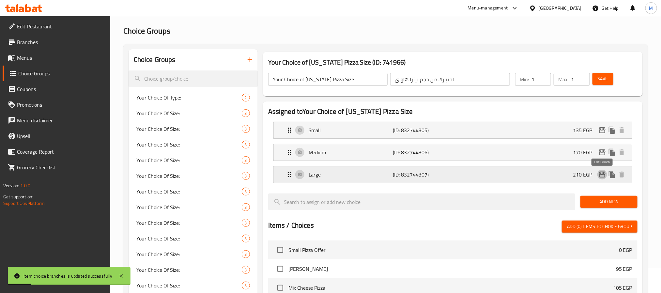
click at [602, 175] on icon "edit" at bounding box center [602, 175] width 7 height 6
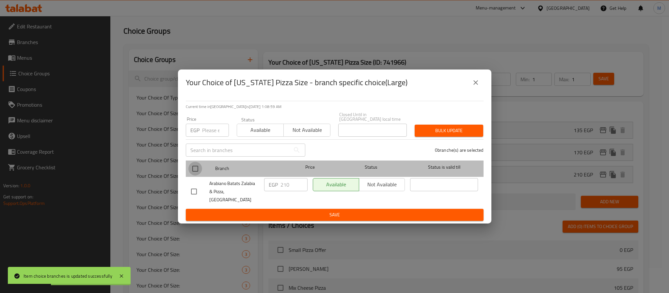
click at [192, 173] on input "checkbox" at bounding box center [195, 169] width 14 height 14
checkbox input "true"
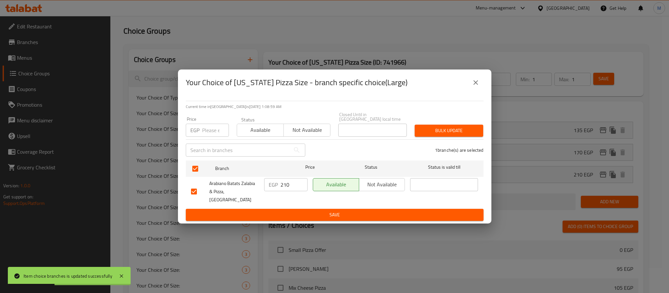
click at [215, 132] on input "number" at bounding box center [215, 130] width 27 height 13
type input "250"
drag, startPoint x: 445, startPoint y: 132, endPoint x: 450, endPoint y: 138, distance: 8.4
click at [445, 132] on span "Bulk update" at bounding box center [449, 131] width 58 height 8
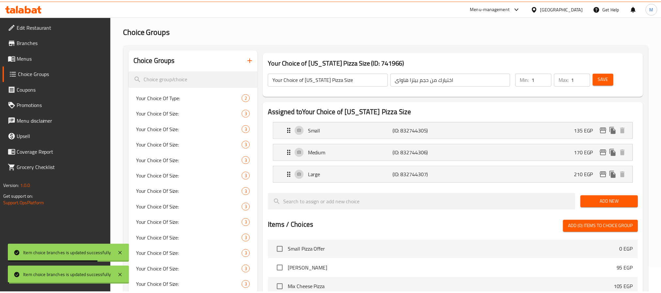
scroll to position [539, 0]
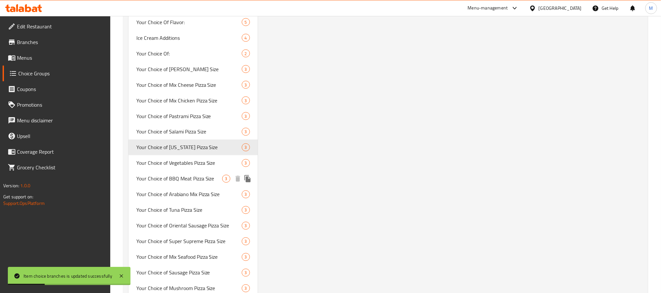
click at [197, 181] on span "Your Choice of BBQ Meat Pizza Size" at bounding box center [179, 179] width 86 height 8
type input "Your Choice of BBQ Meat Pizza Size"
type input "اختيارك من حجم بيتزا باربيكيو لحمة"
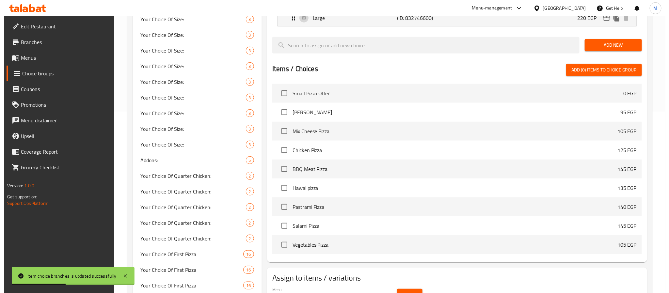
scroll to position [49, 0]
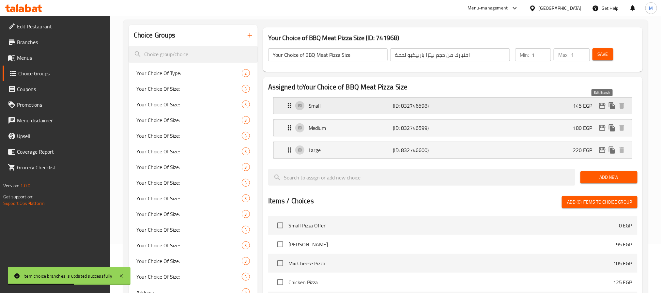
click at [601, 106] on icon "edit" at bounding box center [602, 106] width 7 height 6
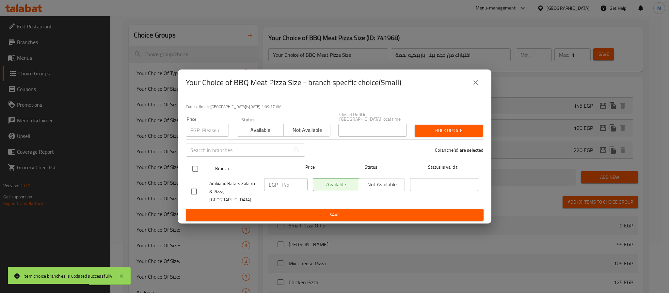
click at [194, 170] on input "checkbox" at bounding box center [195, 169] width 14 height 14
checkbox input "true"
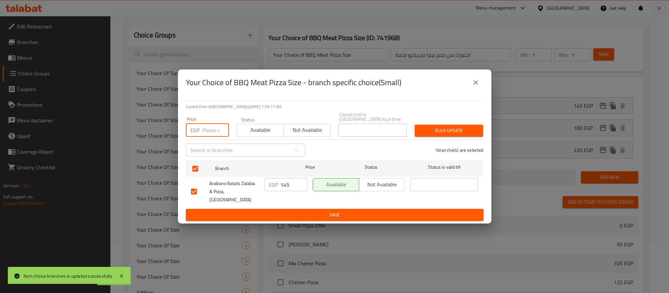
click at [216, 129] on input "number" at bounding box center [215, 130] width 27 height 13
type input "180"
click at [439, 133] on span "Bulk update" at bounding box center [449, 131] width 58 height 8
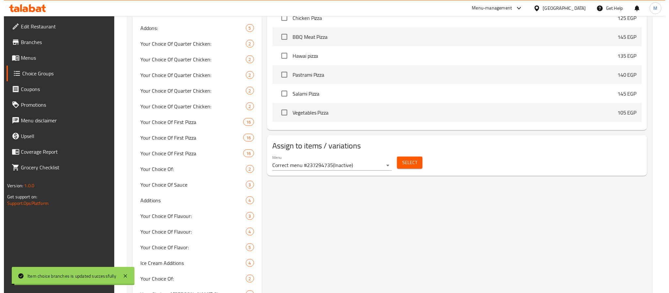
scroll to position [56, 0]
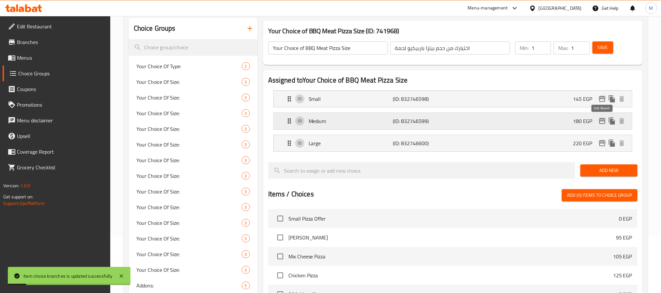
click at [603, 123] on icon "edit" at bounding box center [602, 121] width 8 height 8
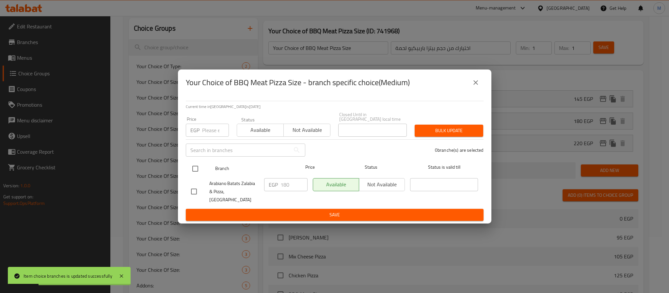
click at [190, 169] on input "checkbox" at bounding box center [195, 169] width 14 height 14
checkbox input "true"
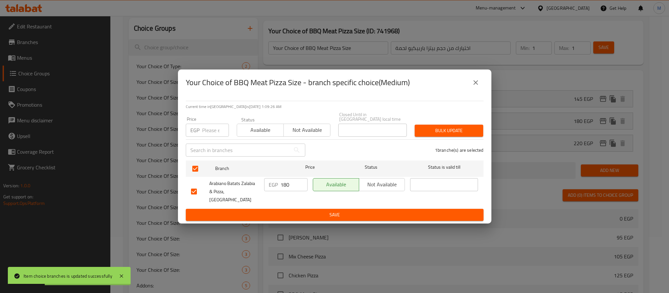
click at [207, 131] on input "number" at bounding box center [215, 130] width 27 height 13
type input "220"
click at [426, 127] on button "Bulk update" at bounding box center [448, 131] width 69 height 12
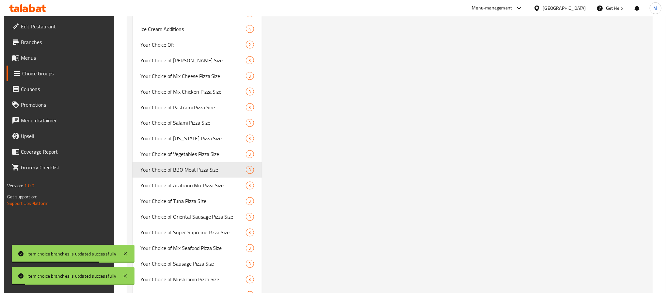
scroll to position [0, 0]
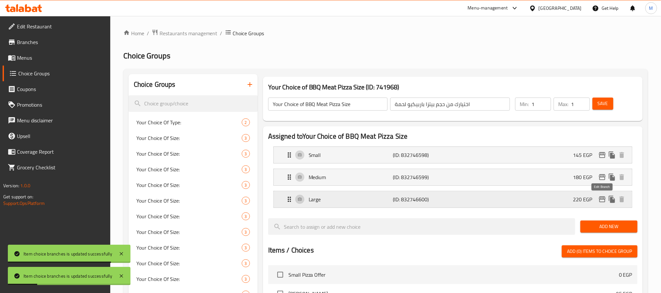
click at [601, 199] on icon "edit" at bounding box center [602, 199] width 7 height 6
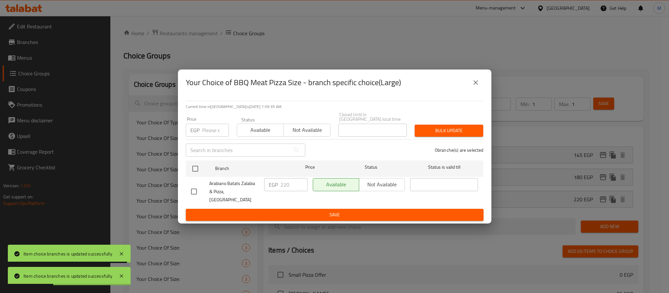
drag, startPoint x: 192, startPoint y: 170, endPoint x: 196, endPoint y: 154, distance: 17.2
click at [192, 170] on input "checkbox" at bounding box center [195, 169] width 14 height 14
checkbox input "true"
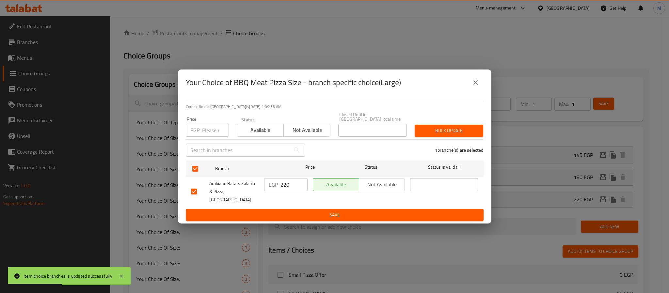
click at [209, 132] on input "number" at bounding box center [215, 130] width 27 height 13
type input "260"
click at [446, 134] on span "Bulk update" at bounding box center [449, 131] width 58 height 8
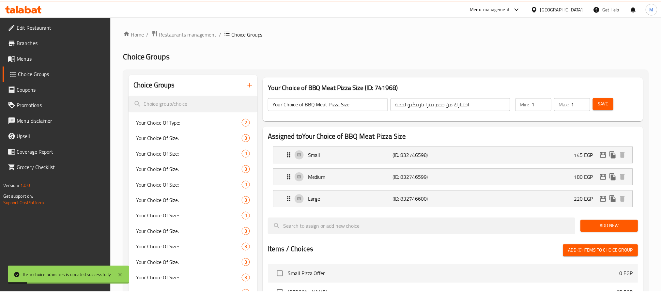
scroll to position [570, 0]
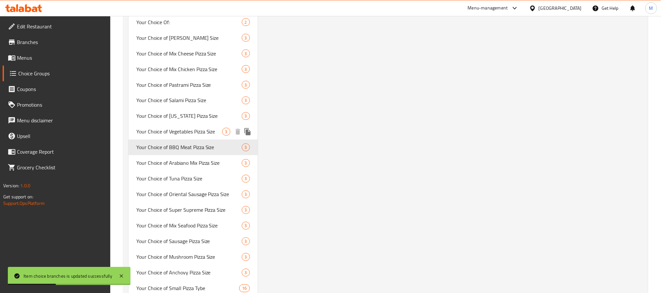
drag, startPoint x: 213, startPoint y: 135, endPoint x: 285, endPoint y: 158, distance: 75.9
click at [213, 135] on span "Your Choice of Vegetables Pizza Size" at bounding box center [179, 132] width 86 height 8
type input "Your Choice of Vegetables Pizza Size"
type input "اختيارك من خحم بيتزا خضراوات"
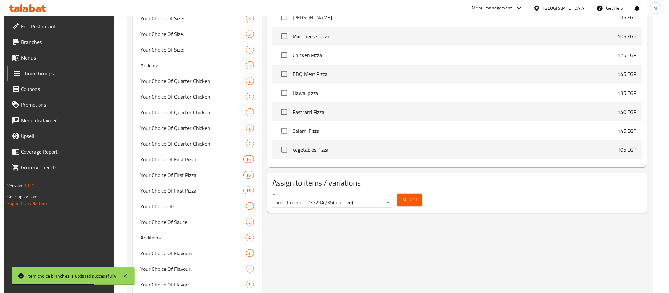
scroll to position [81, 0]
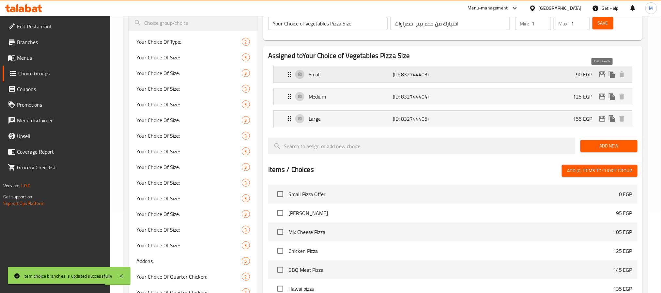
click at [604, 74] on icon "edit" at bounding box center [602, 74] width 7 height 6
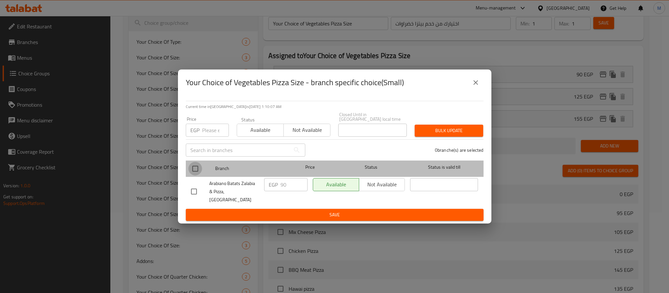
click at [195, 170] on input "checkbox" at bounding box center [195, 169] width 14 height 14
checkbox input "true"
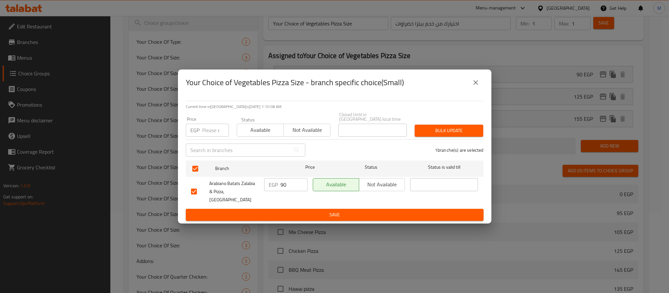
click at [207, 132] on input "number" at bounding box center [215, 130] width 27 height 13
type input "100"
click at [462, 132] on span "Bulk update" at bounding box center [449, 131] width 58 height 8
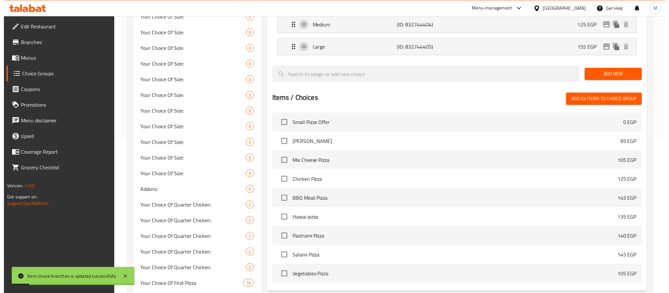
scroll to position [16, 0]
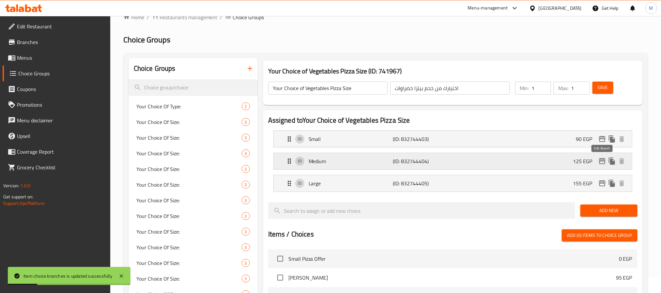
click at [600, 160] on icon "edit" at bounding box center [602, 161] width 8 height 8
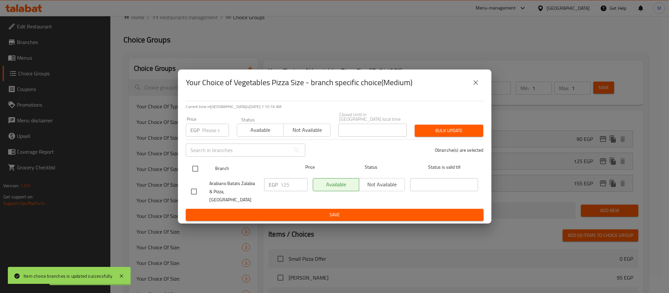
click at [196, 169] on input "checkbox" at bounding box center [195, 169] width 14 height 14
checkbox input "true"
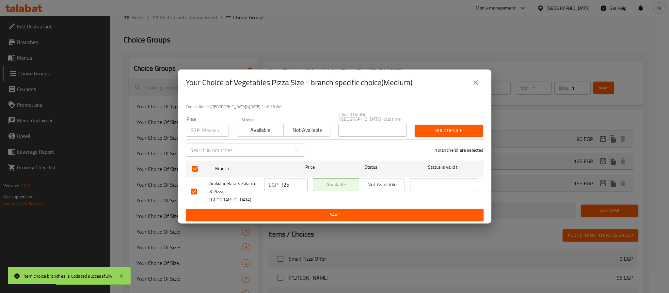
click at [210, 126] on input "number" at bounding box center [215, 130] width 27 height 13
type input "135"
click at [433, 132] on span "Bulk update" at bounding box center [449, 131] width 58 height 8
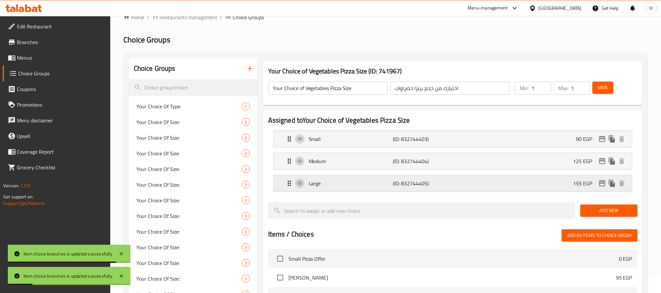
click at [603, 182] on icon "edit" at bounding box center [602, 183] width 8 height 8
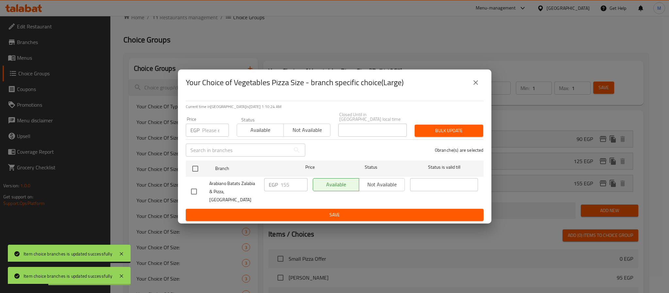
drag, startPoint x: 195, startPoint y: 169, endPoint x: 202, endPoint y: 150, distance: 20.3
click at [195, 169] on input "checkbox" at bounding box center [195, 169] width 14 height 14
checkbox input "true"
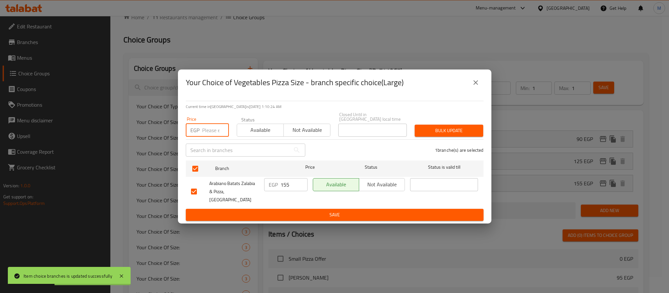
click at [213, 131] on input "number" at bounding box center [215, 130] width 27 height 13
type input "170"
click at [472, 134] on span "Bulk update" at bounding box center [449, 131] width 58 height 8
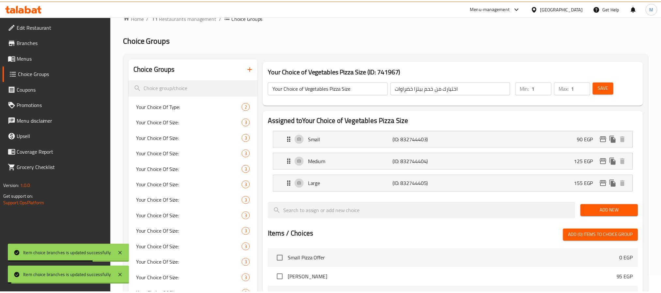
scroll to position [554, 0]
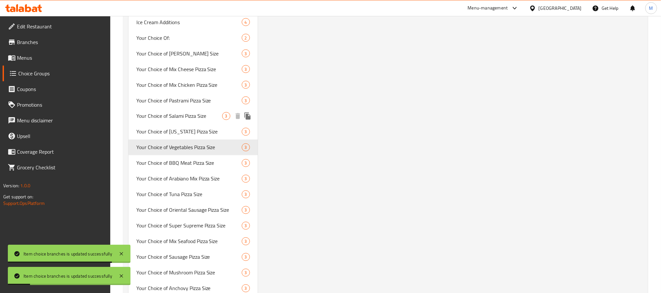
click at [182, 112] on span "Your Choice of Salami Pizza Size" at bounding box center [179, 116] width 86 height 8
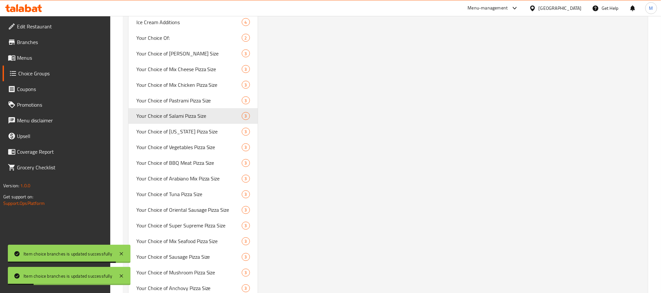
type input "Your Choice of Salami Pizza Size"
type input "اختيارك من حجم بيتزا سلامى"
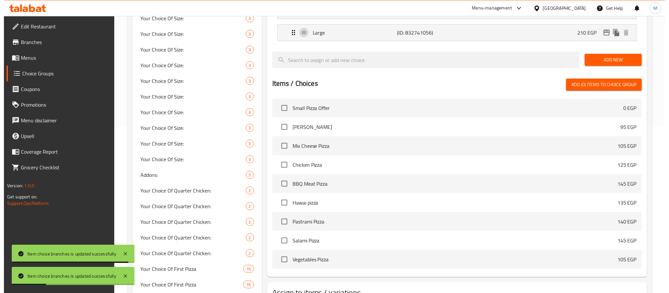
scroll to position [65, 0]
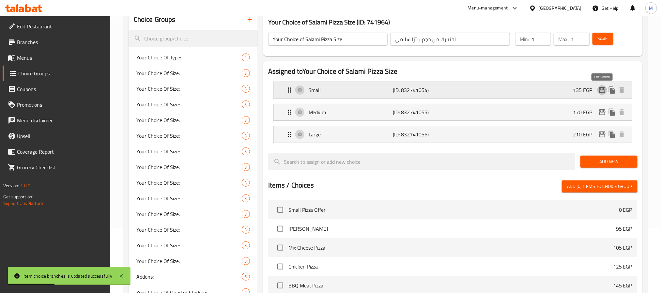
click at [602, 87] on icon "edit" at bounding box center [602, 90] width 7 height 6
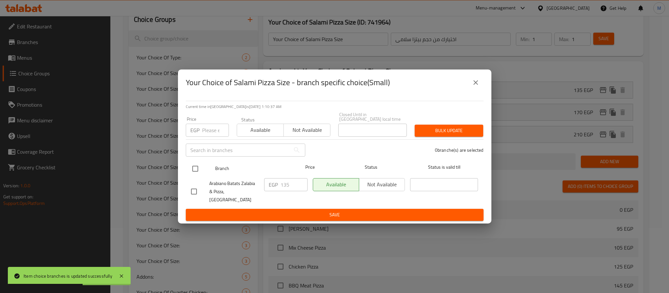
click at [192, 169] on input "checkbox" at bounding box center [195, 169] width 14 height 14
checkbox input "true"
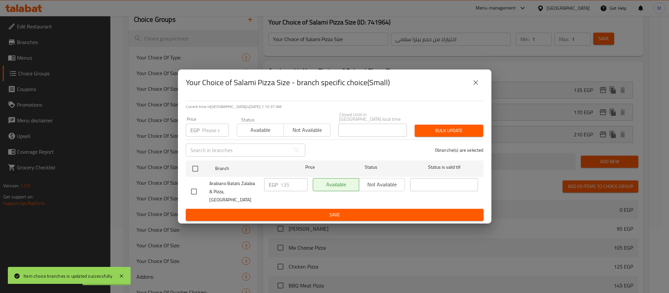
checkbox input "true"
click at [210, 128] on input "number" at bounding box center [215, 130] width 27 height 13
type input "160"
click at [448, 131] on span "Bulk update" at bounding box center [449, 131] width 58 height 8
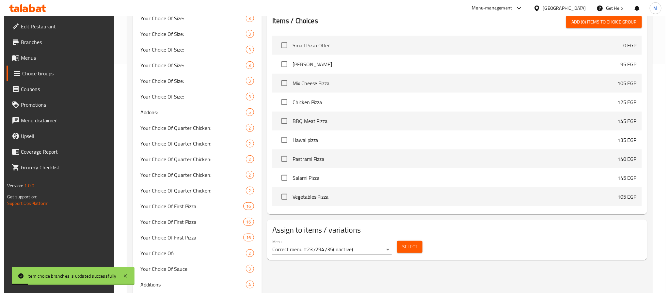
scroll to position [34, 0]
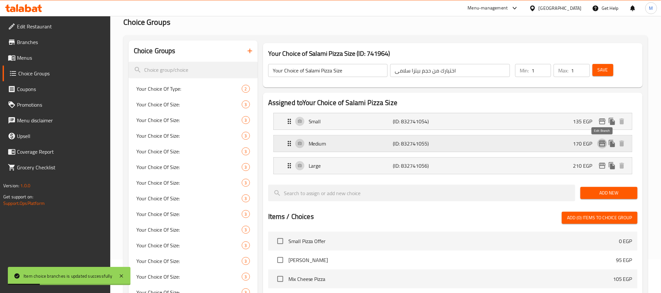
click at [600, 144] on icon "edit" at bounding box center [602, 144] width 8 height 8
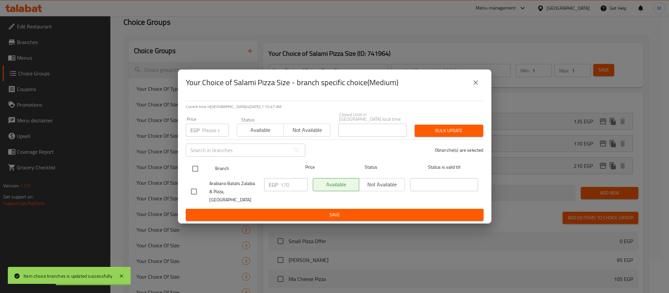
click at [194, 166] on input "checkbox" at bounding box center [195, 169] width 14 height 14
checkbox input "true"
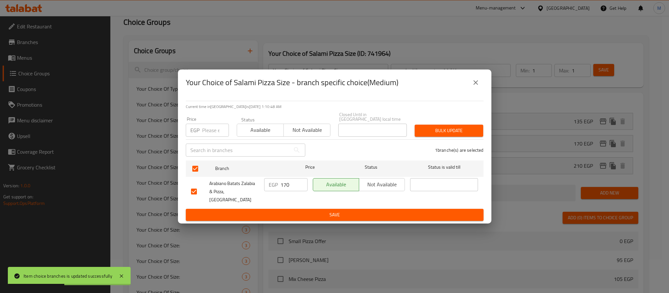
click at [211, 135] on input "number" at bounding box center [215, 130] width 27 height 13
type input "210"
click at [454, 125] on div "Bulk update" at bounding box center [449, 131] width 76 height 20
click at [452, 131] on span "Bulk update" at bounding box center [449, 131] width 58 height 8
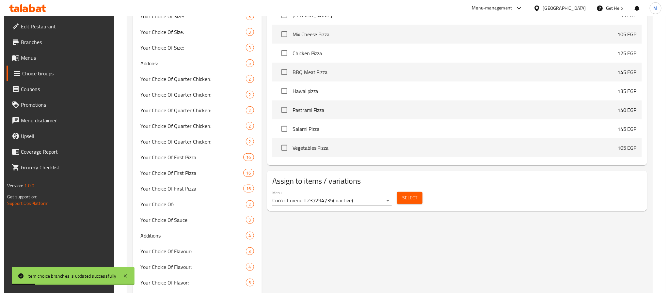
scroll to position [83, 0]
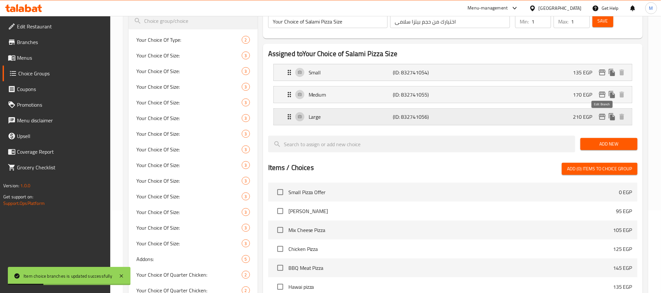
click at [600, 117] on icon "edit" at bounding box center [602, 117] width 8 height 8
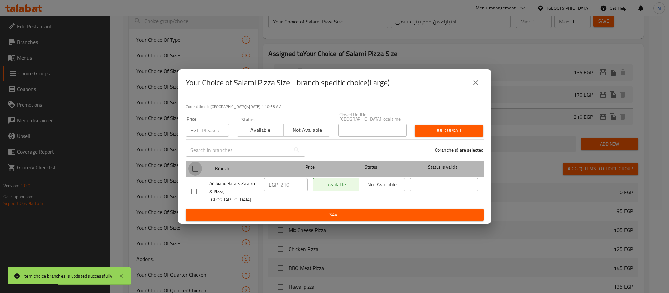
drag, startPoint x: 194, startPoint y: 167, endPoint x: 203, endPoint y: 143, distance: 25.7
click at [194, 166] on input "checkbox" at bounding box center [195, 169] width 14 height 14
checkbox input "true"
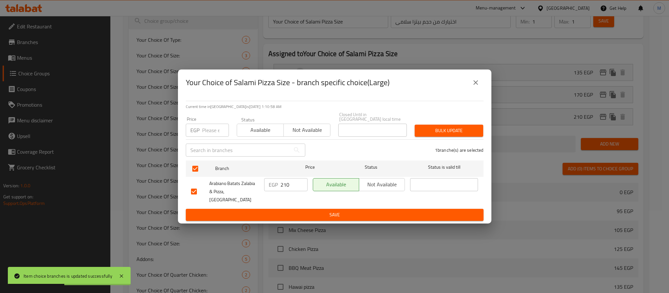
click at [207, 136] on input "number" at bounding box center [215, 130] width 27 height 13
type input "240"
drag, startPoint x: 419, startPoint y: 133, endPoint x: 413, endPoint y: 134, distance: 5.6
click at [419, 133] on button "Bulk update" at bounding box center [448, 131] width 69 height 12
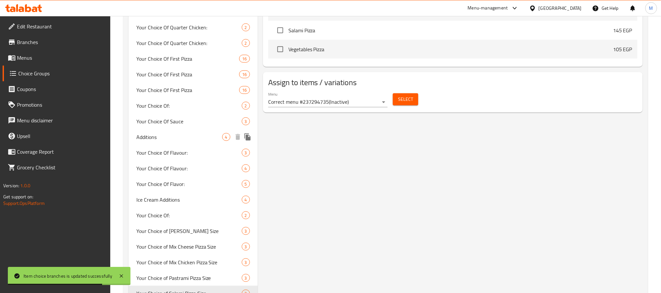
scroll to position [374, 0]
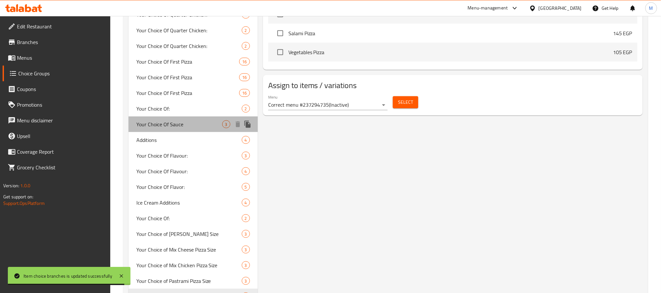
click at [180, 126] on span "Your Choice Of Sauce" at bounding box center [179, 124] width 86 height 8
type input "Your Choice Of Sauce"
type input "إختيارك من الصوص"
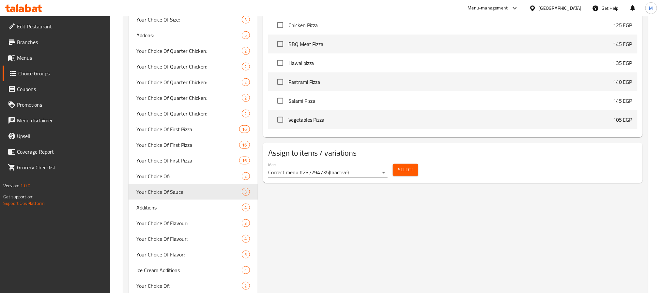
scroll to position [325, 0]
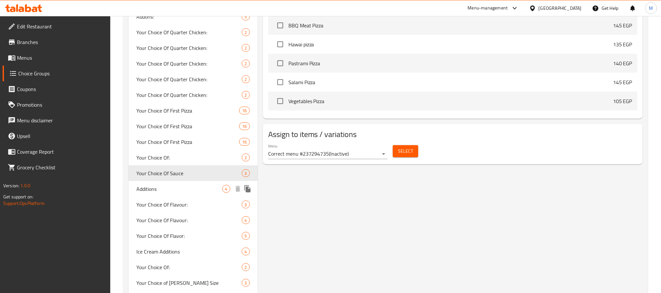
click at [158, 188] on span "Additions" at bounding box center [179, 189] width 86 height 8
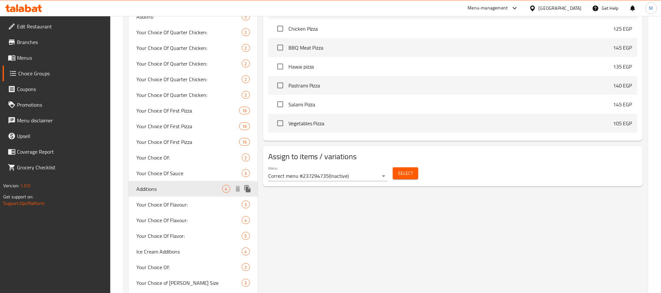
type input "Additions"
type input "إضافات"
type input "0"
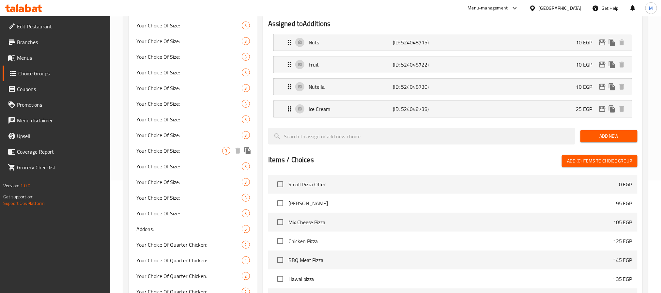
scroll to position [129, 0]
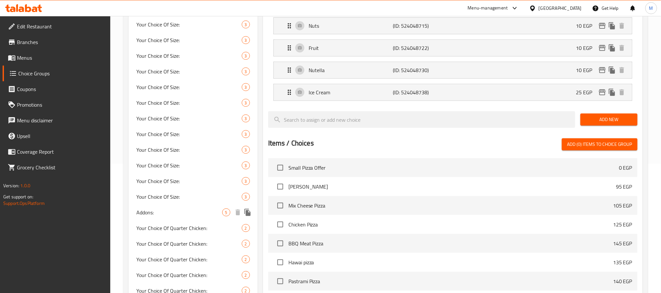
click at [155, 210] on span "Addons:" at bounding box center [179, 213] width 86 height 8
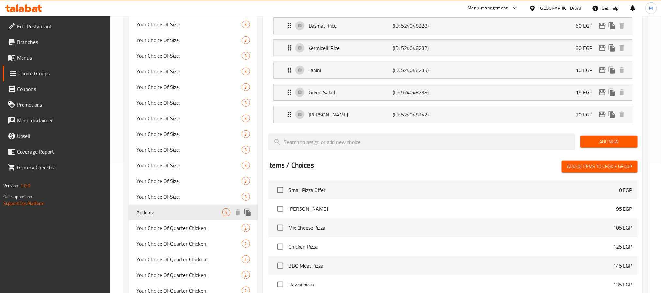
type input "Addons:"
type input "الاضافات:"
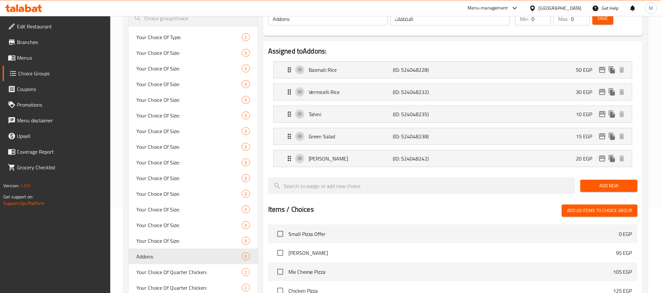
scroll to position [31, 0]
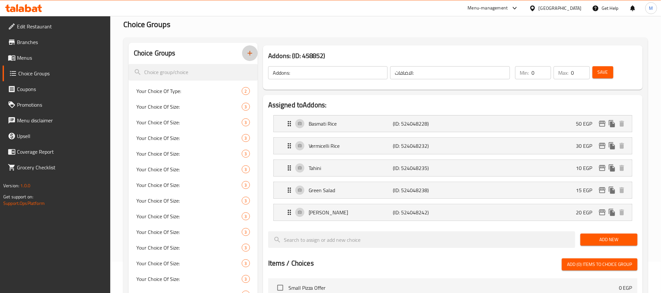
click at [248, 49] on icon "button" at bounding box center [250, 53] width 8 height 8
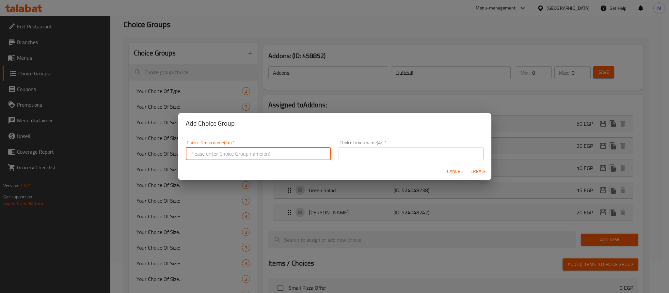
click at [258, 154] on input "text" at bounding box center [258, 153] width 145 height 13
type input "Add On's:"
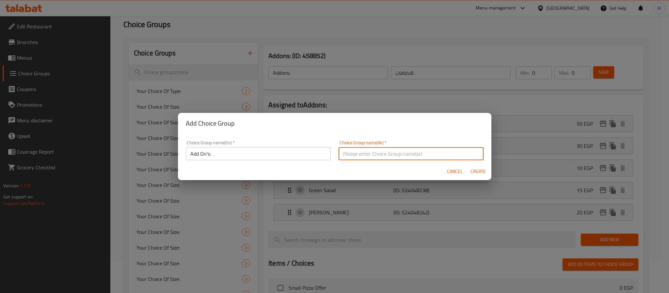
click at [359, 154] on input "text" at bounding box center [410, 153] width 145 height 13
type input "الإضافات:"
click at [488, 168] on button "Create" at bounding box center [478, 171] width 21 height 12
type input "Add On's:"
type input "الإضافات:"
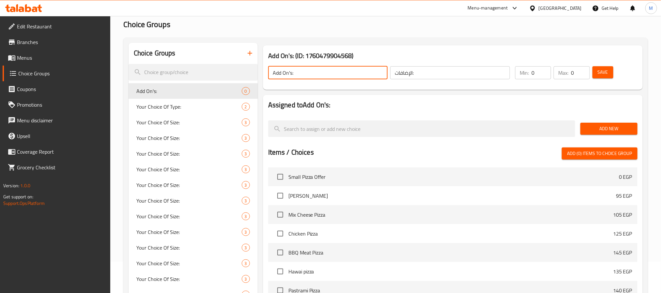
drag, startPoint x: 295, startPoint y: 74, endPoint x: 386, endPoint y: 68, distance: 91.3
click at [386, 68] on input "Add On's:" at bounding box center [328, 72] width 120 height 13
type input "Add On's:"
click at [602, 125] on span "Add New" at bounding box center [609, 129] width 47 height 8
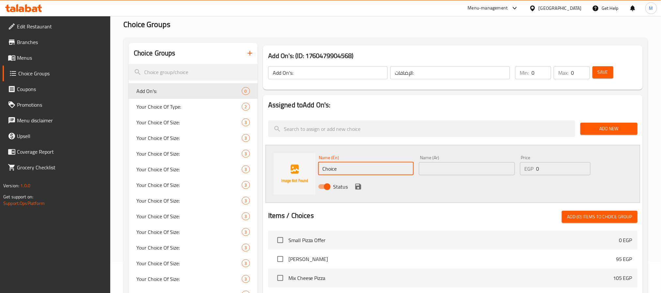
click at [379, 169] on input "Choice" at bounding box center [366, 168] width 96 height 13
type input "Add Sauce"
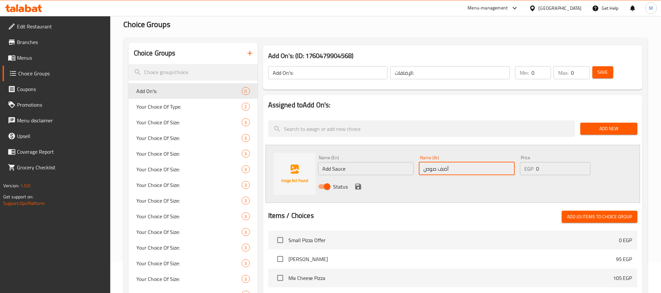
type input "أضف صوص"
type input "30"
click at [352, 183] on div "Status" at bounding box center [467, 187] width 303 height 18
click at [357, 183] on icon "save" at bounding box center [358, 187] width 8 height 8
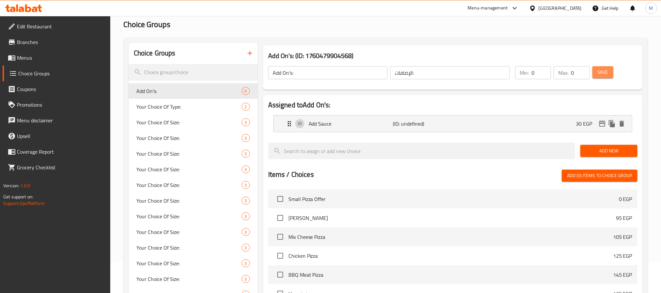
click at [605, 70] on span "Save" at bounding box center [603, 72] width 10 height 8
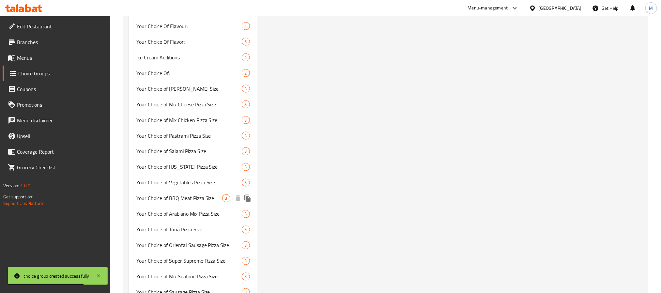
scroll to position [536, 0]
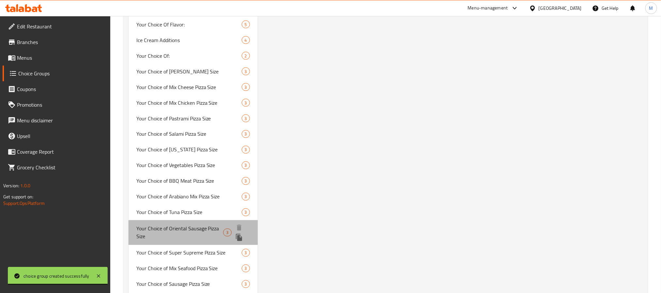
click at [204, 231] on span "Your Choice of Oriental Sausage Pizza Size" at bounding box center [179, 233] width 87 height 16
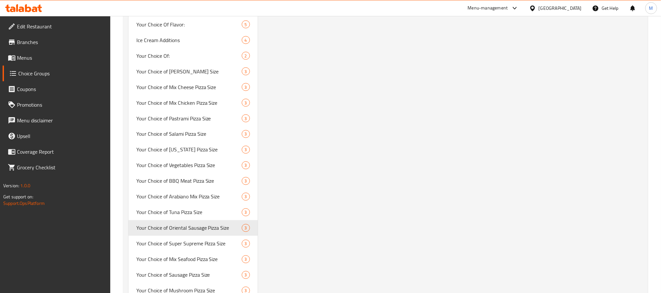
type input "Your Choice of Oriental Sausage Pizza Size"
type input "اختيارك من حجم بيتزا سجق شرقى"
type input "1"
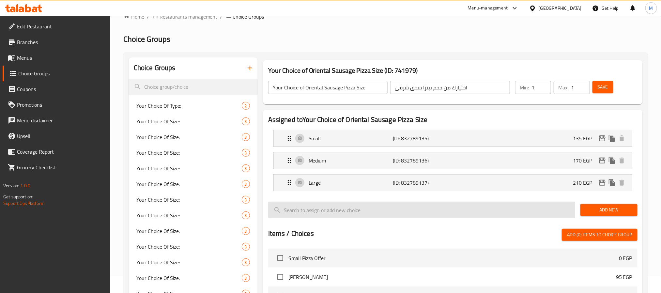
scroll to position [0, 0]
